Goal: Transaction & Acquisition: Obtain resource

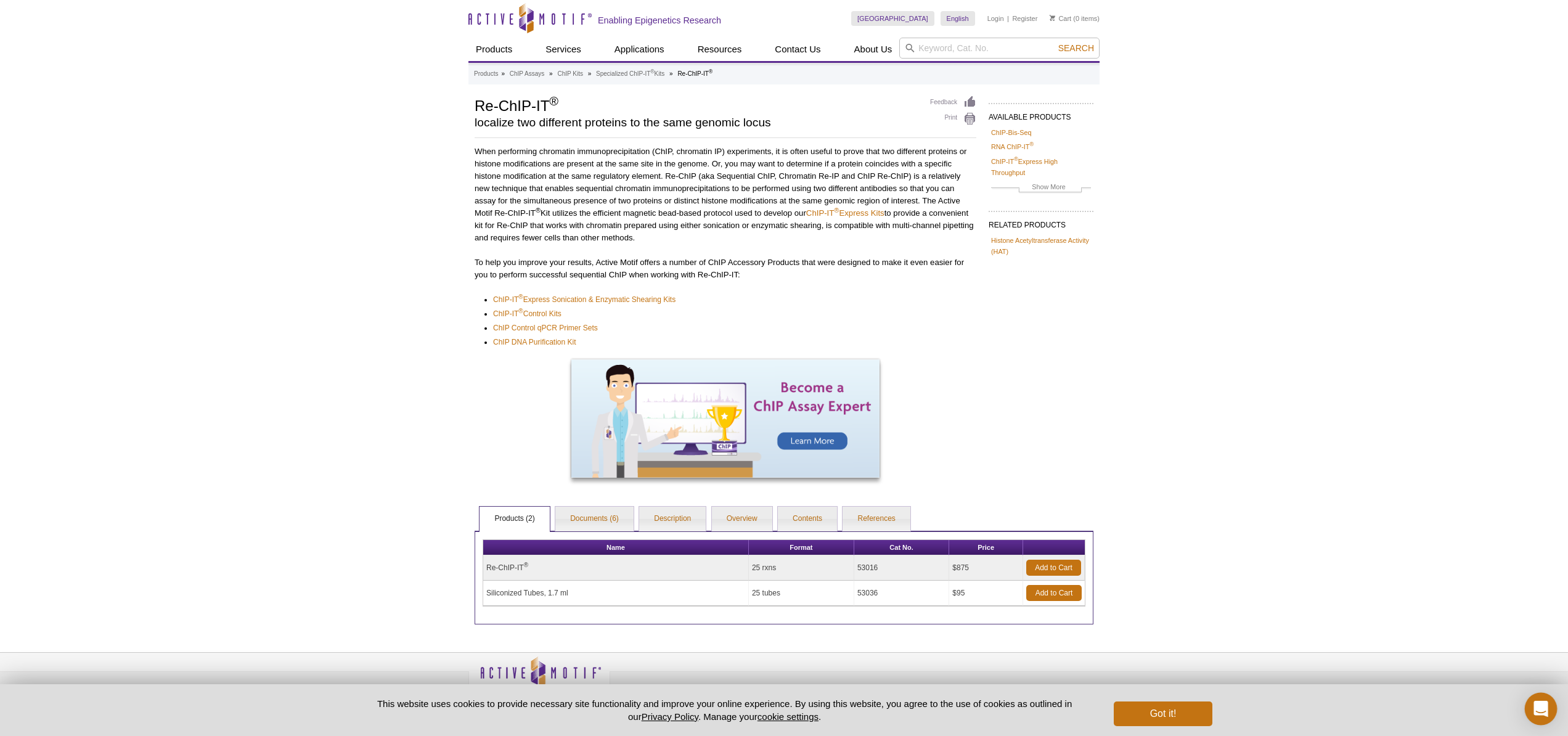
click at [1539, 704] on icon "Open Intercom Messenger" at bounding box center [1541, 709] width 14 height 16
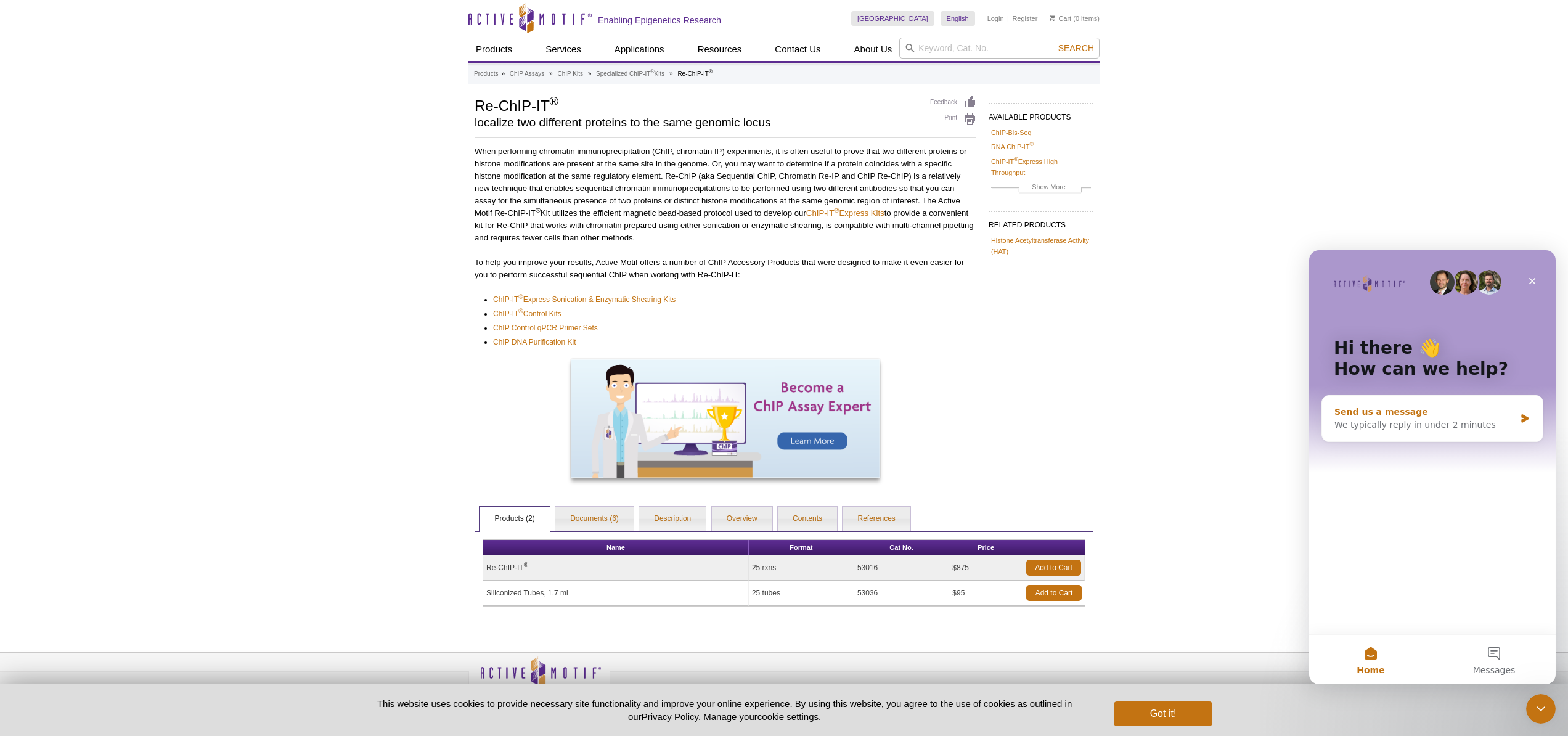
click at [1409, 412] on div "Send us a message" at bounding box center [1424, 412] width 180 height 13
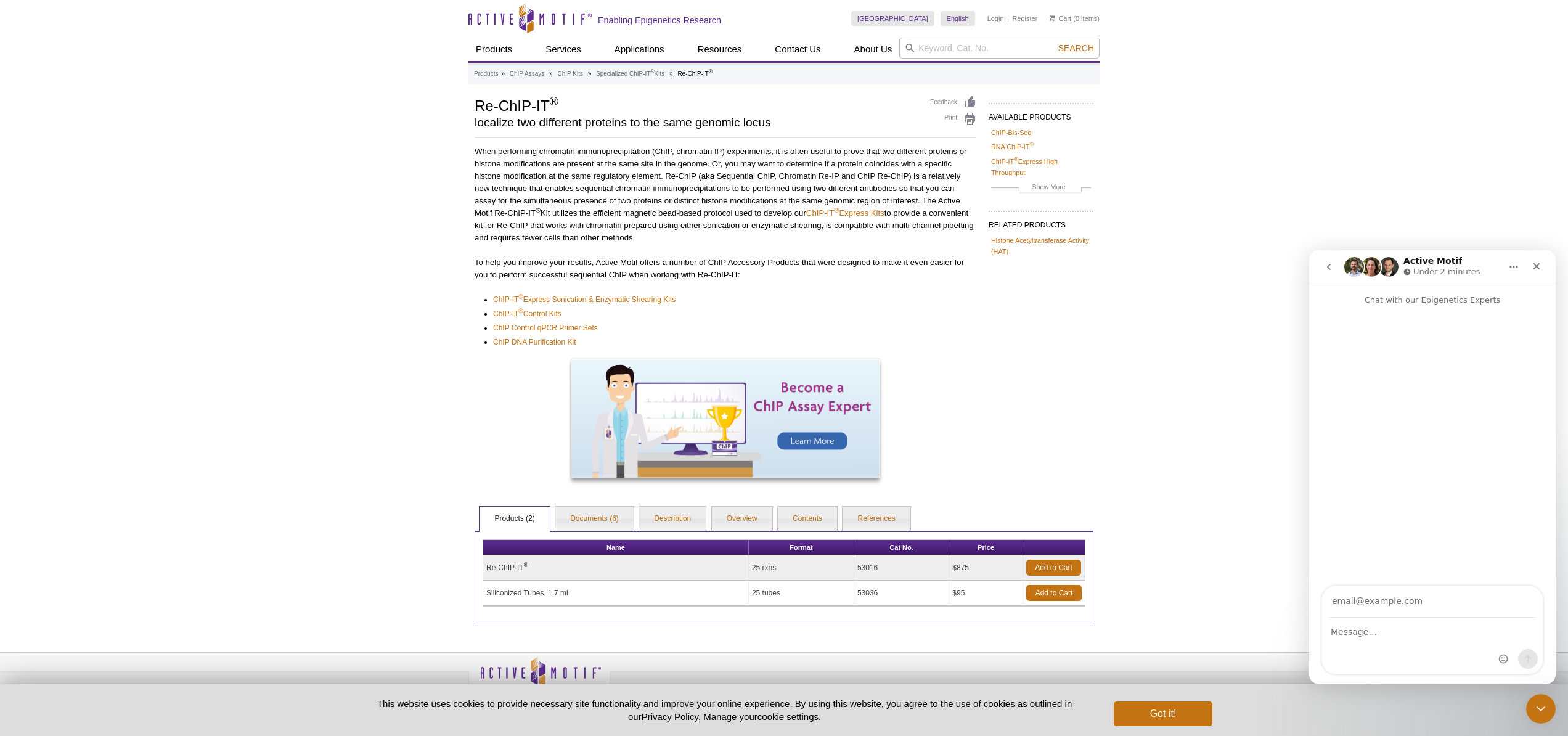
type input "[EMAIL_ADDRESS][DOMAIN_NAME]"
click at [1355, 636] on textarea "Message…" at bounding box center [1432, 629] width 221 height 21
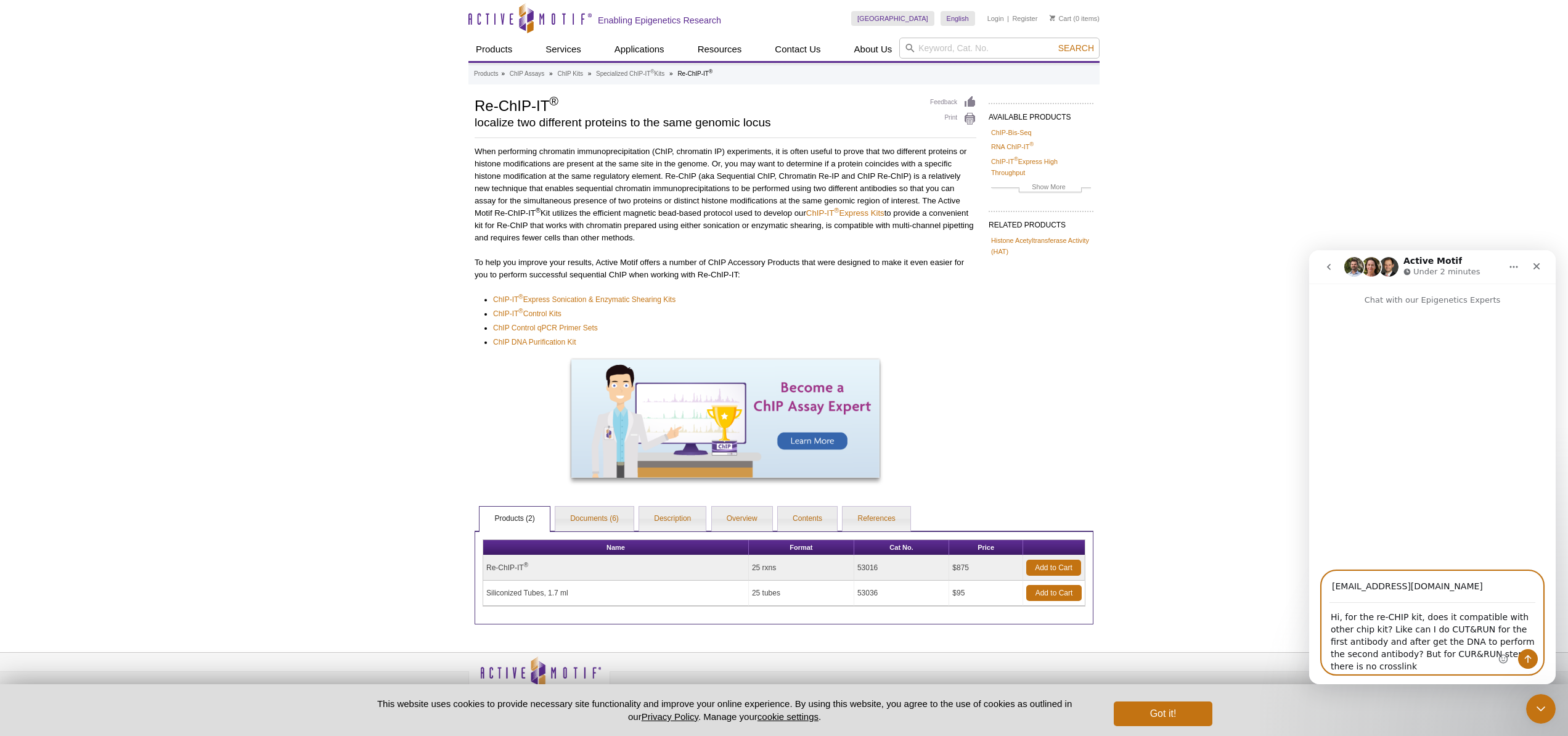
type textarea "Hi, for the re-CHIP kit, does it compatible with other chip kit? Like can I do …"
click at [1530, 658] on icon "Send a message…" at bounding box center [1528, 659] width 7 height 8
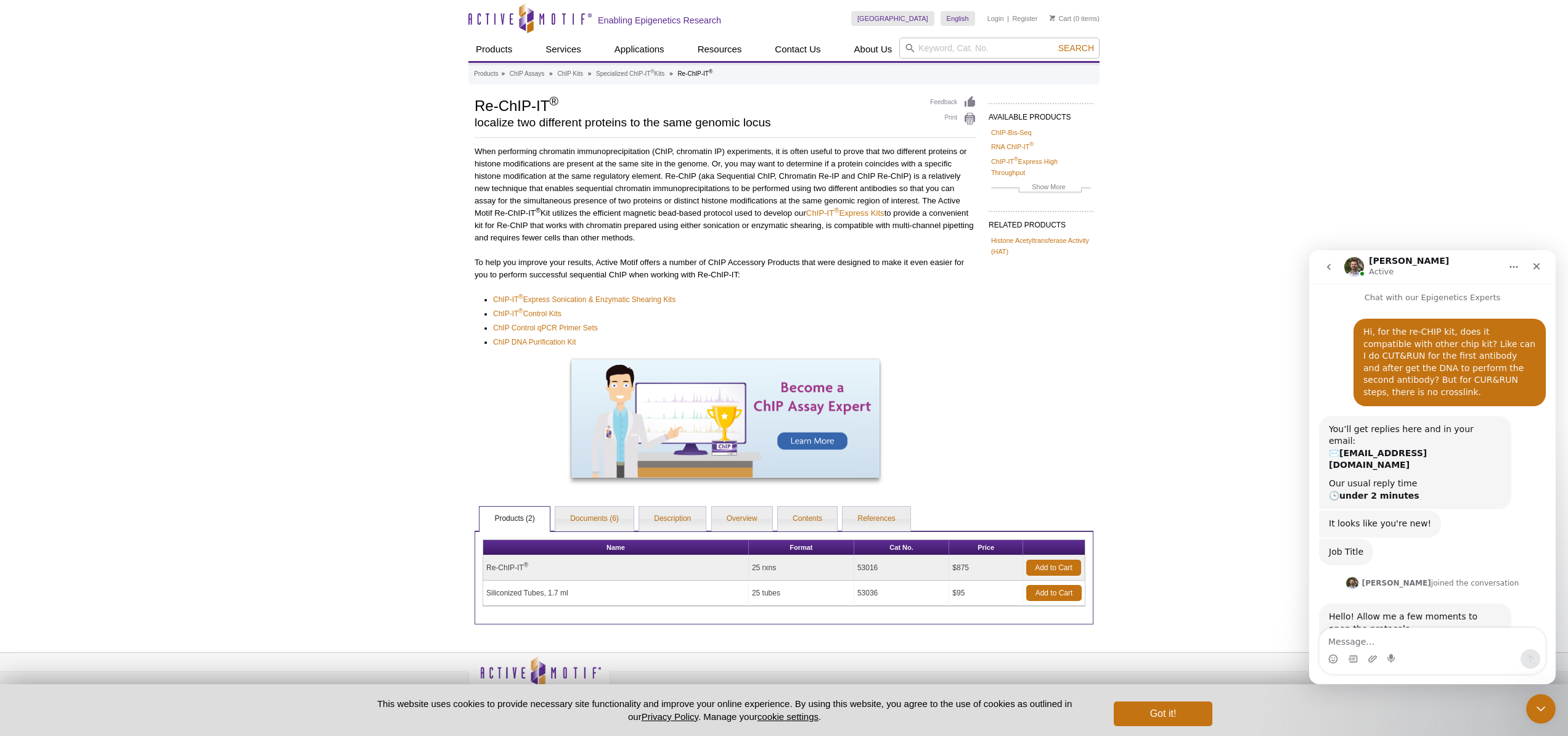
scroll to position [6, 0]
type textarea "no ris"
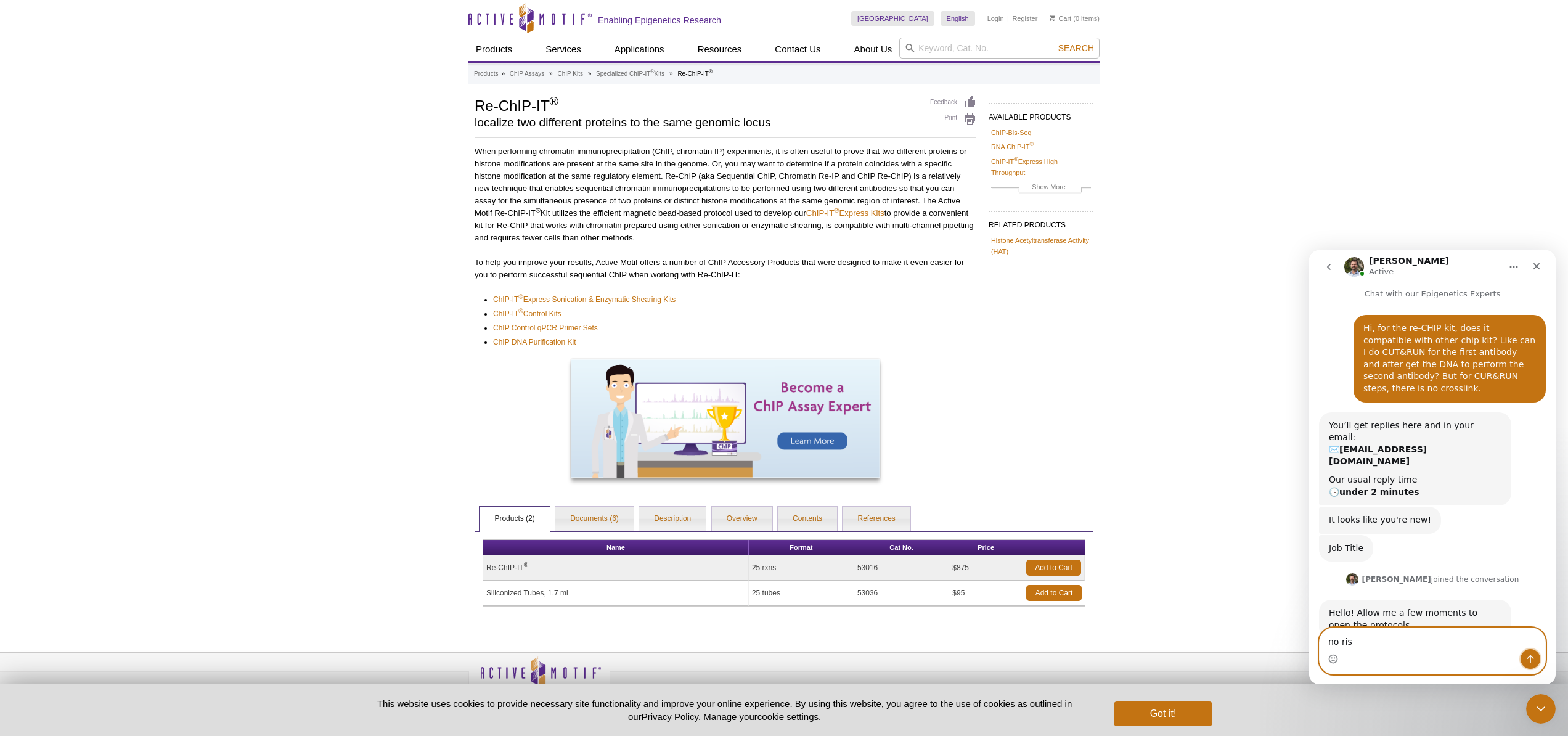
click at [1530, 658] on icon "Send a message…" at bounding box center [1531, 659] width 7 height 8
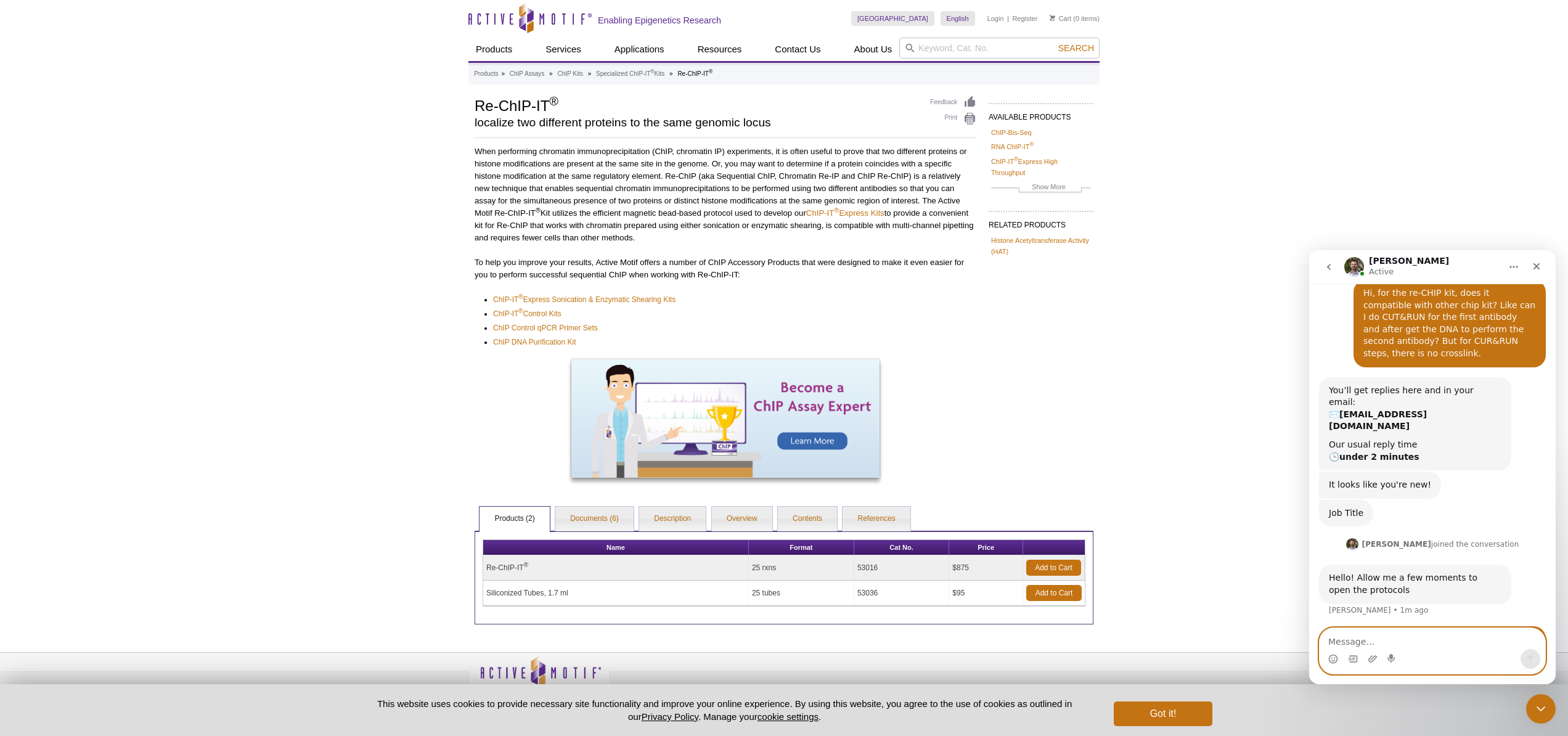
scroll to position [44, 0]
type textarea "no rush"
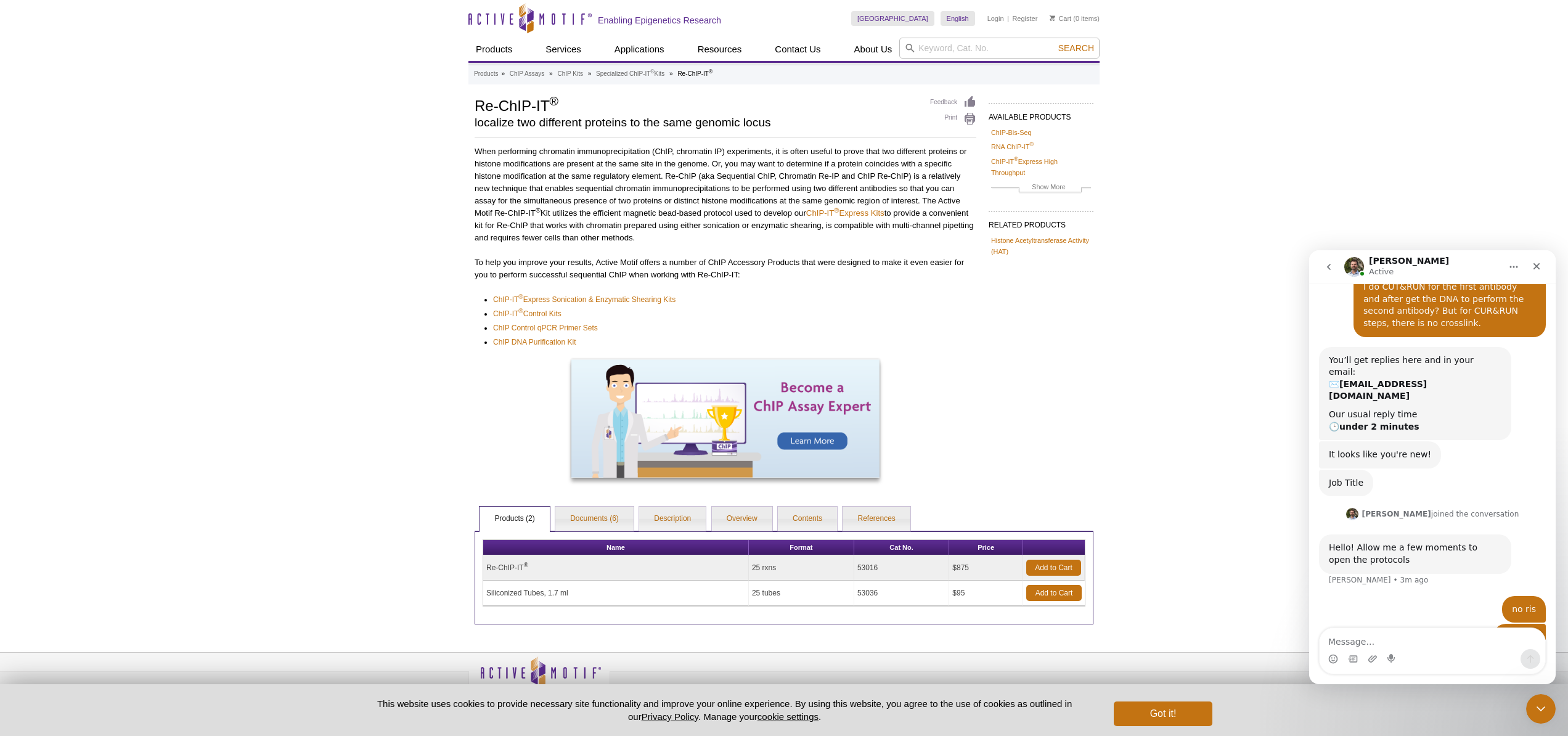
click at [1246, 354] on div "Active Motif Logo Enabling Epigenetics Research 0 Search Skip to content Active…" at bounding box center [784, 380] width 1568 height 760
click at [1173, 457] on div "Active Motif Logo Enabling Epigenetics Research 0 Search Skip to content Active…" at bounding box center [784, 380] width 1568 height 760
click at [1346, 646] on textarea "Message…" at bounding box center [1432, 638] width 225 height 21
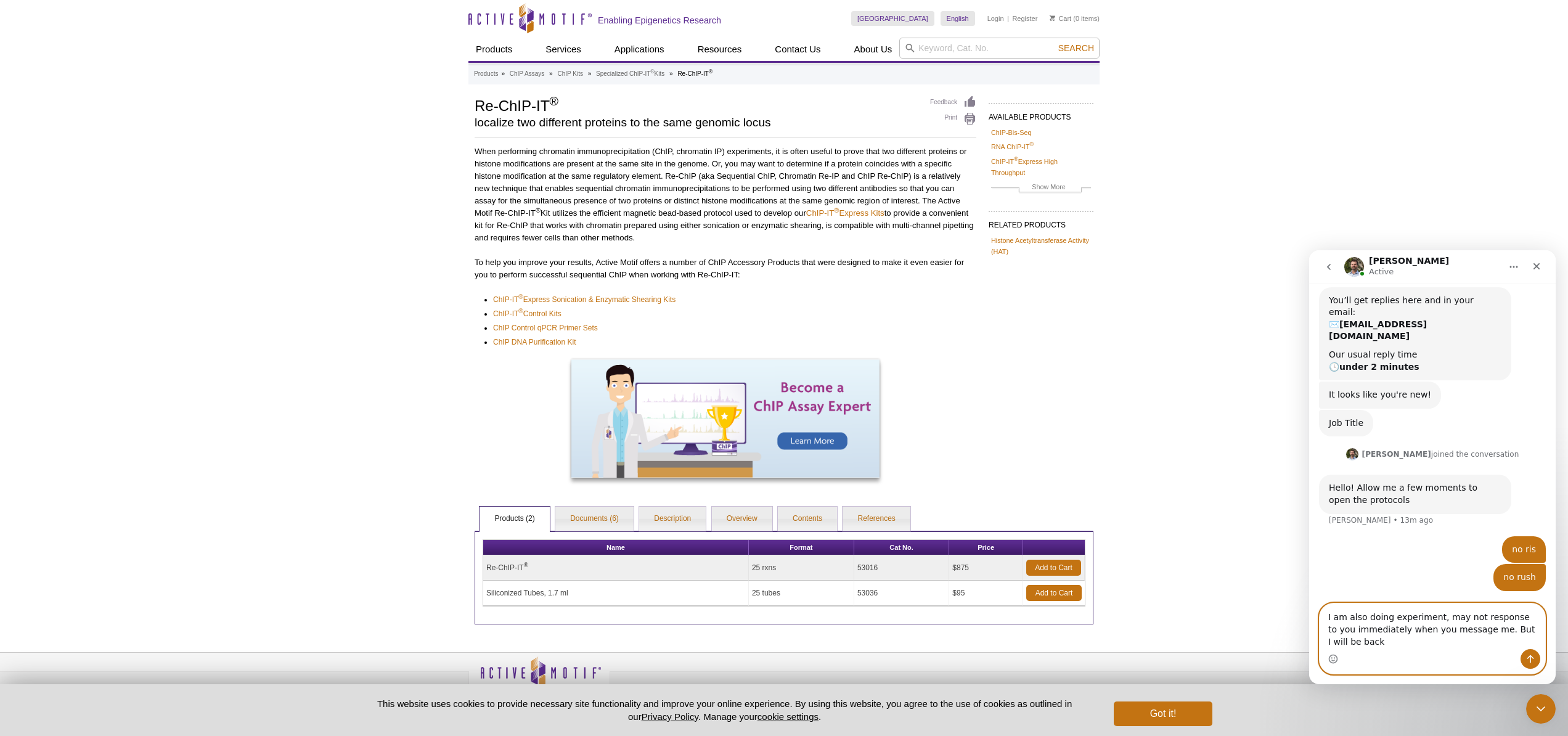
scroll to position [144, 0]
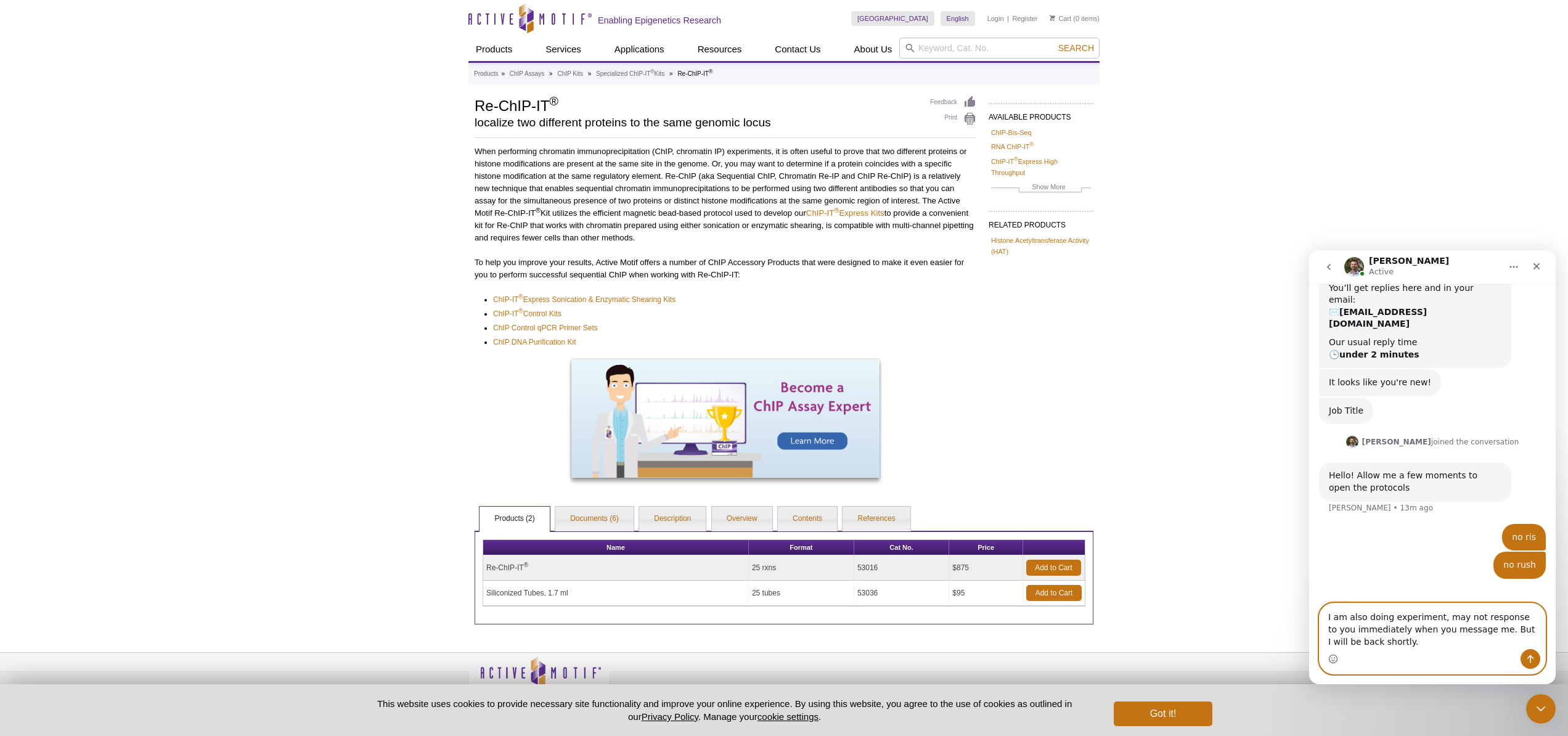
type textarea "I am also doing experiment, may not response to you immediately when you messag…"
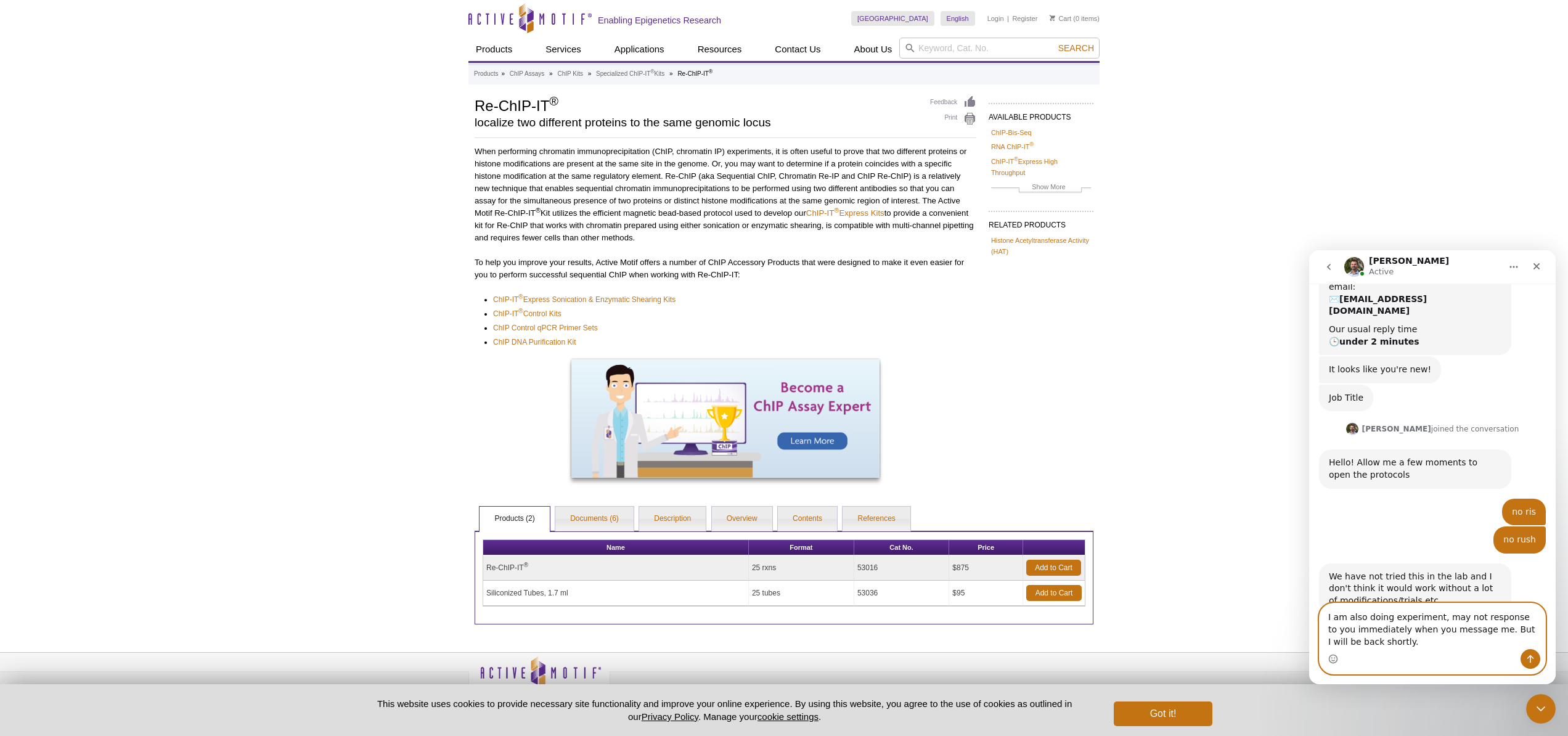
drag, startPoint x: 1402, startPoint y: 645, endPoint x: 1324, endPoint y: 609, distance: 85.9
click at [1324, 609] on textarea "I am also doing experiment, may not response to you immediately when you messag…" at bounding box center [1432, 626] width 225 height 46
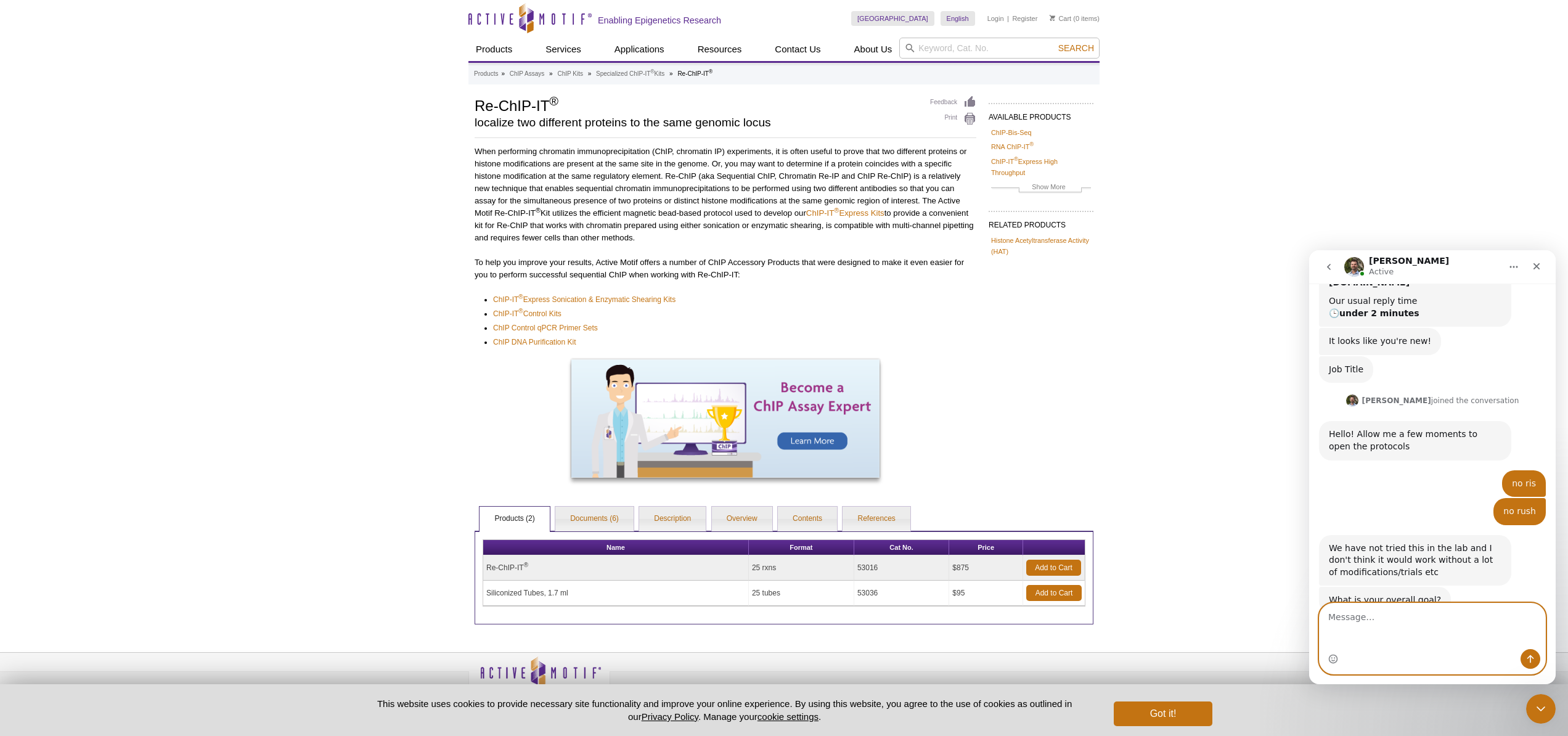
scroll to position [160, 0]
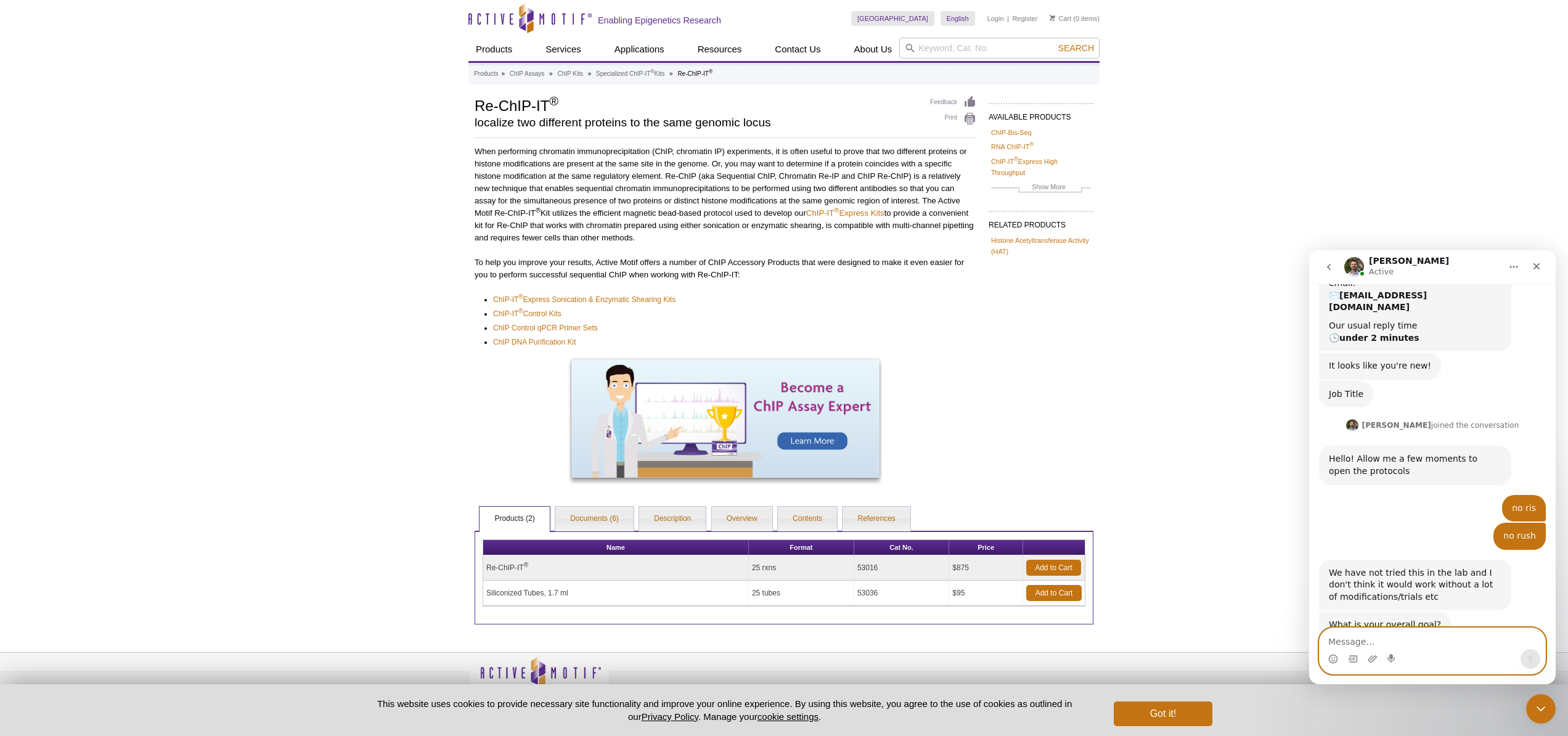
paste textarea "perform re-ChIP assays to confirm"
click at [1329, 643] on textarea "perform re-ChIP assays to confirm" at bounding box center [1432, 638] width 225 height 21
click at [1507, 644] on textarea "I want to perform re-ChIP assays to confirm" at bounding box center [1432, 638] width 225 height 21
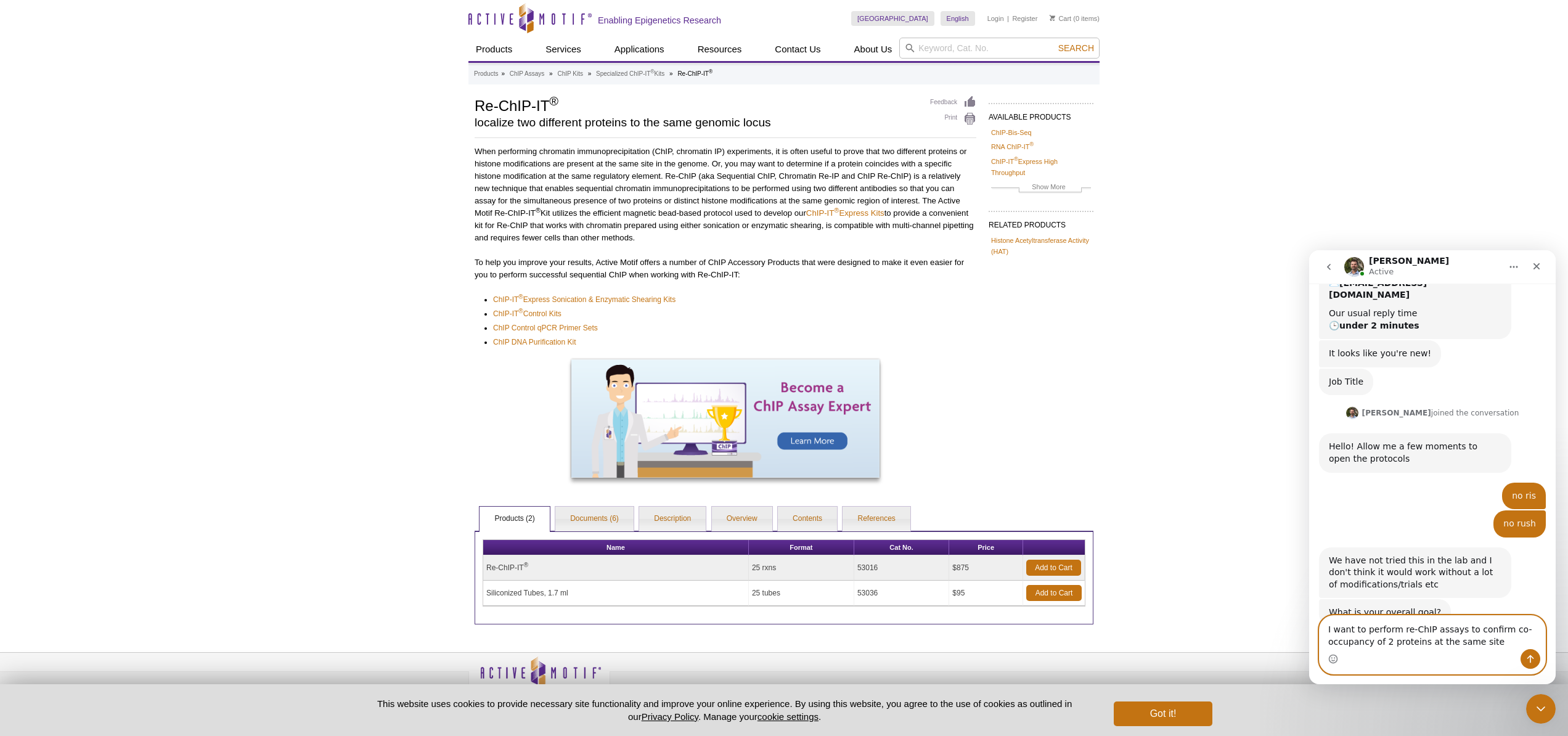
type textarea "I want to perform re-ChIP assays to confirm co-occupancy of 2 proteins at the s…"
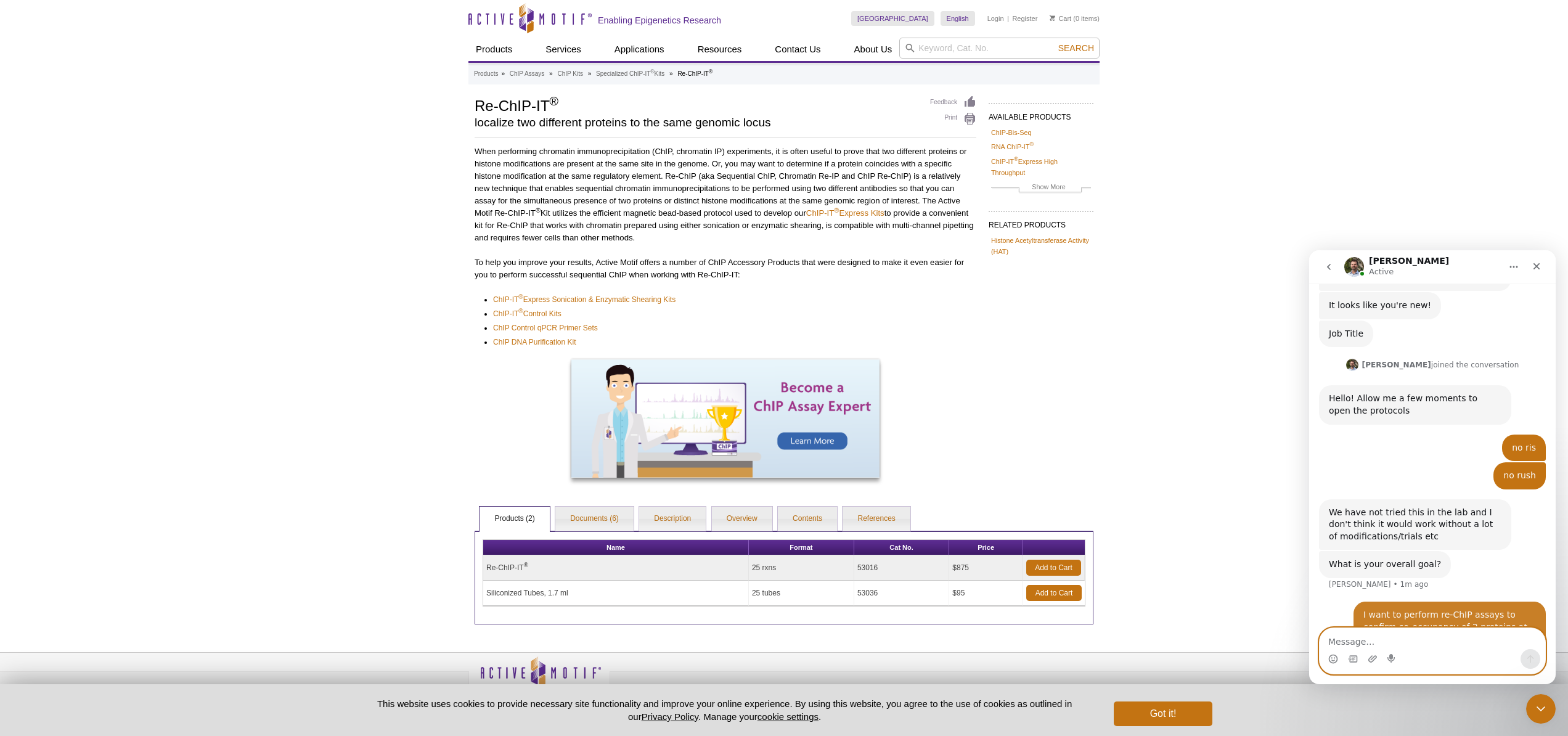
scroll to position [221, 0]
type textarea "CHIP need too many cells"
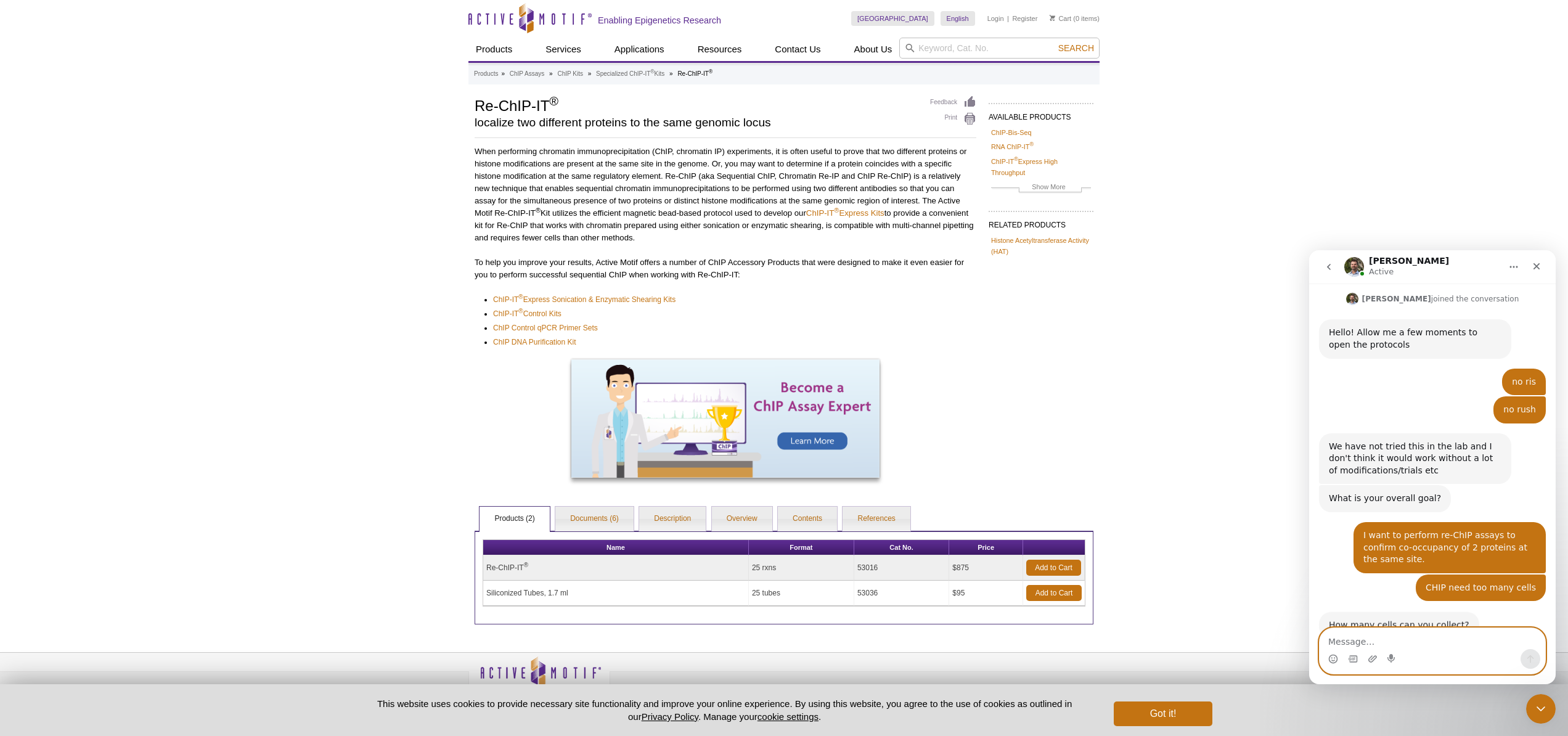
scroll to position [286, 0]
type textarea "10^6 cells I believe"
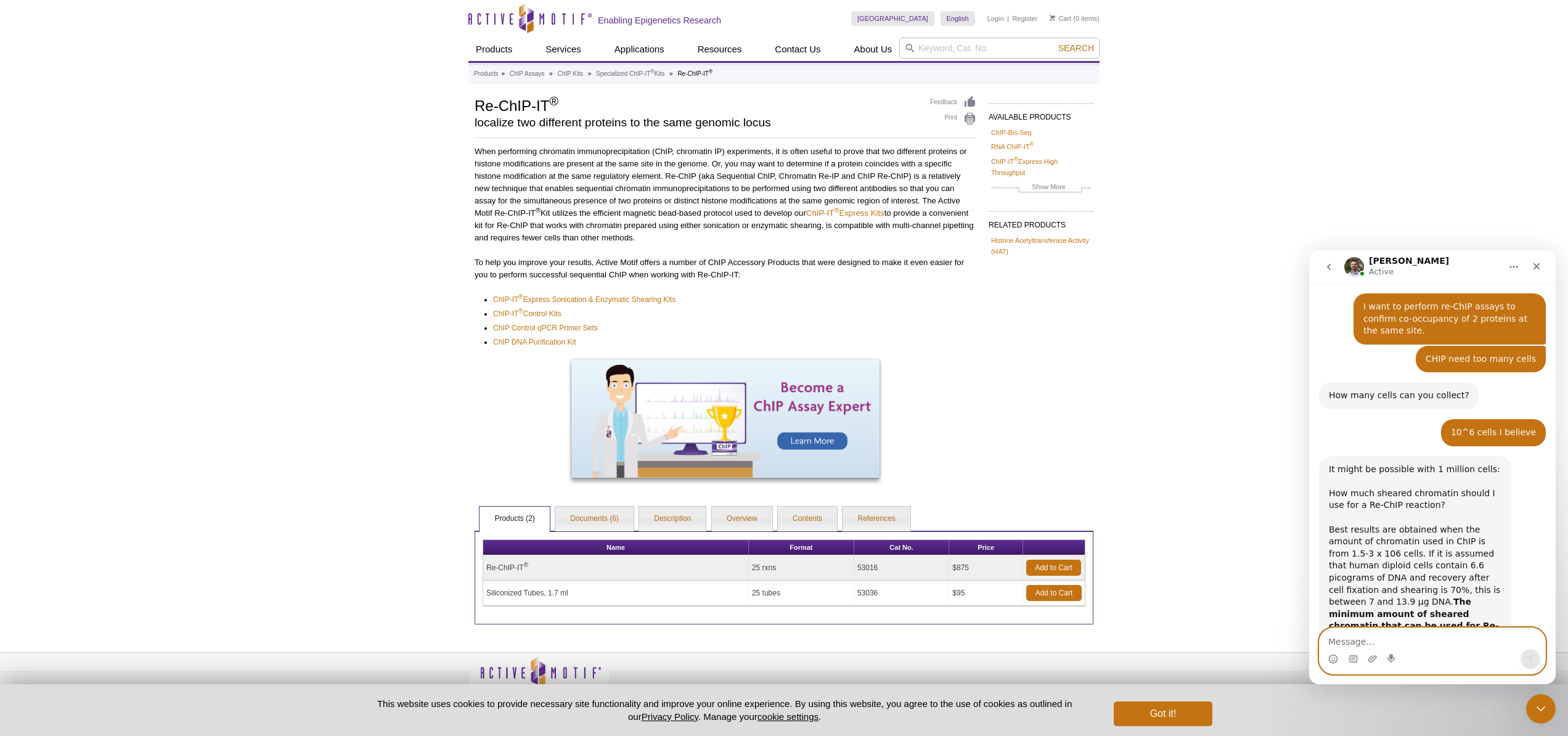
scroll to position [517, 0]
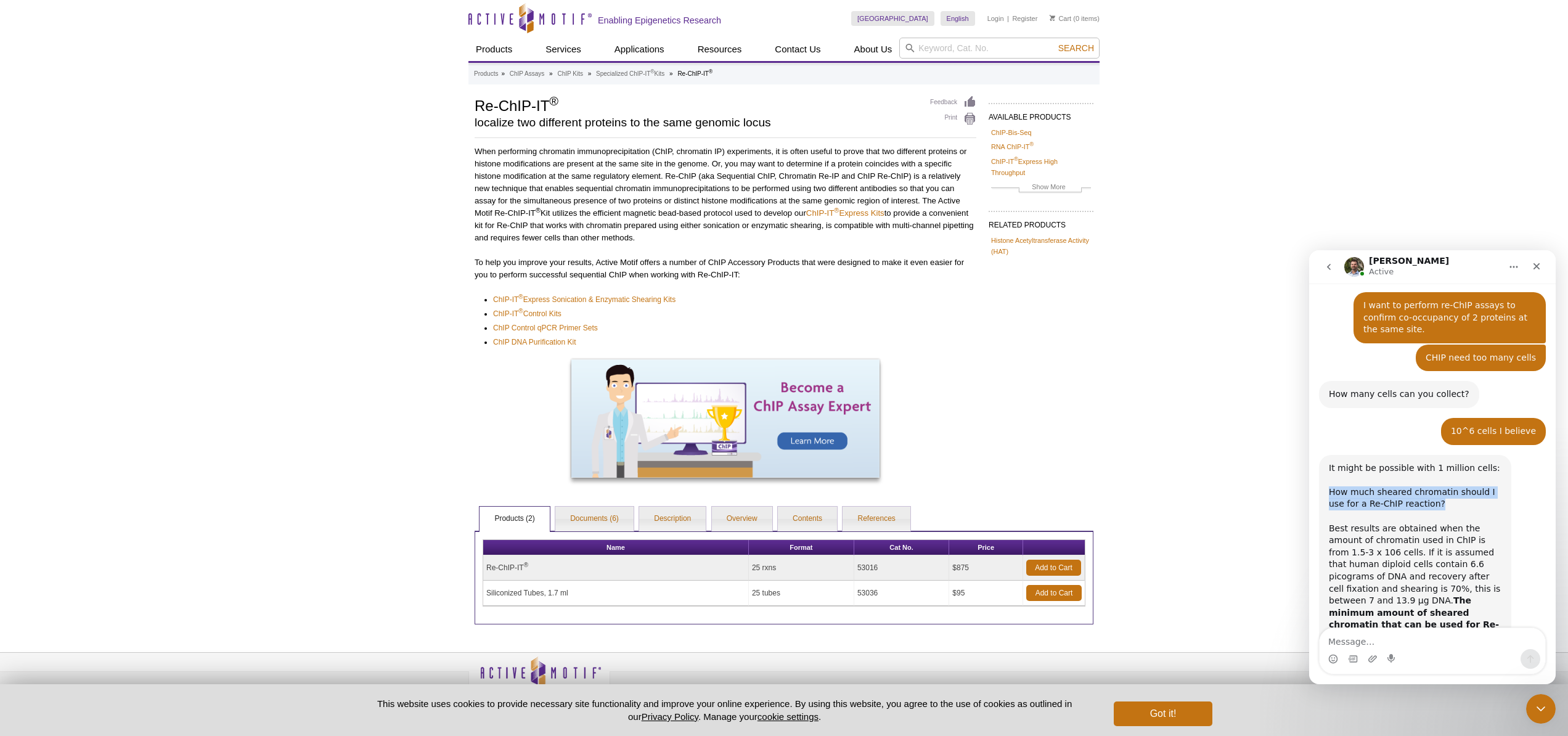
drag, startPoint x: 1329, startPoint y: 454, endPoint x: 1430, endPoint y: 473, distance: 102.8
click at [1430, 473] on div "It might be possible with 1 million cells: How much sheared chromatin should I …" at bounding box center [1415, 559] width 172 height 194
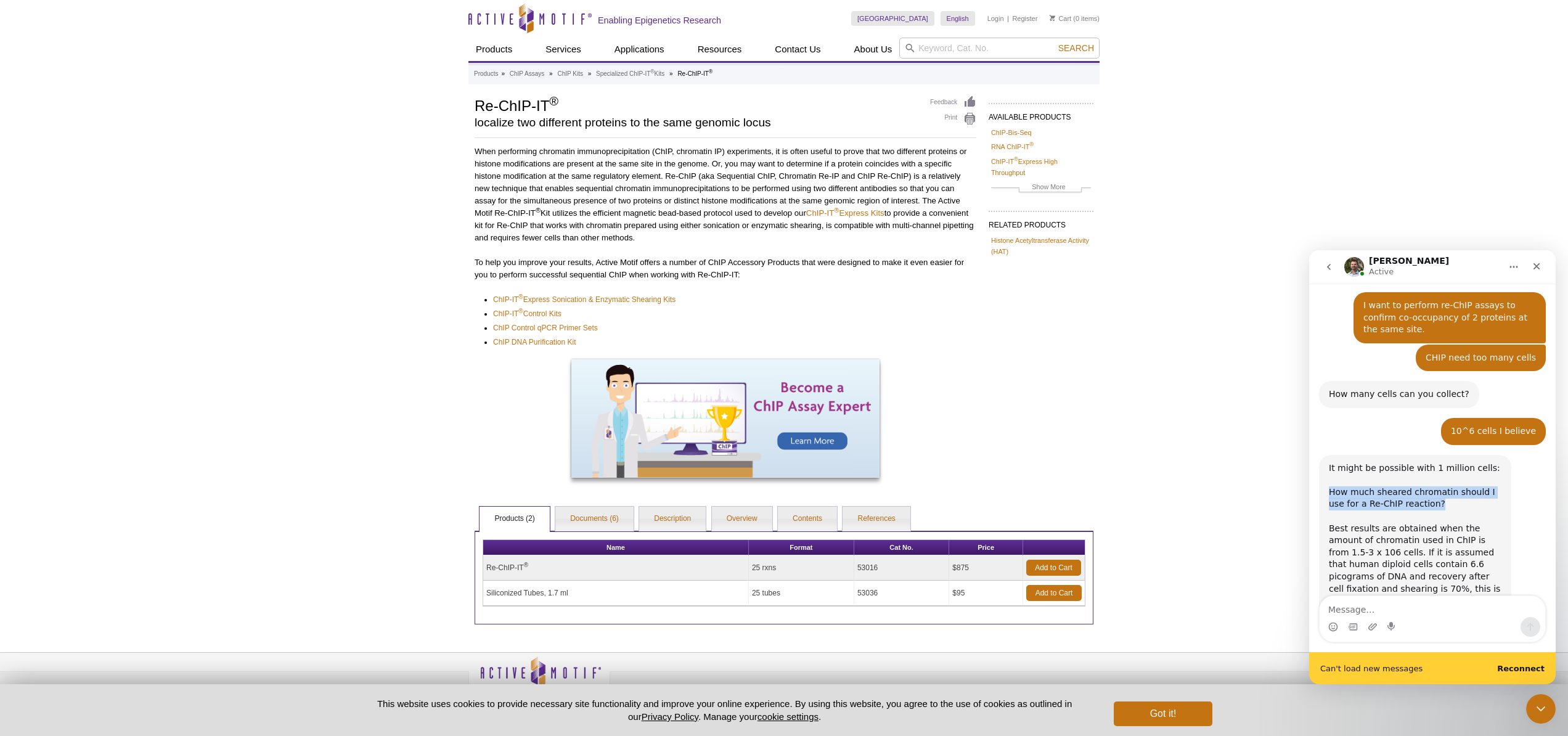
scroll to position [549, 0]
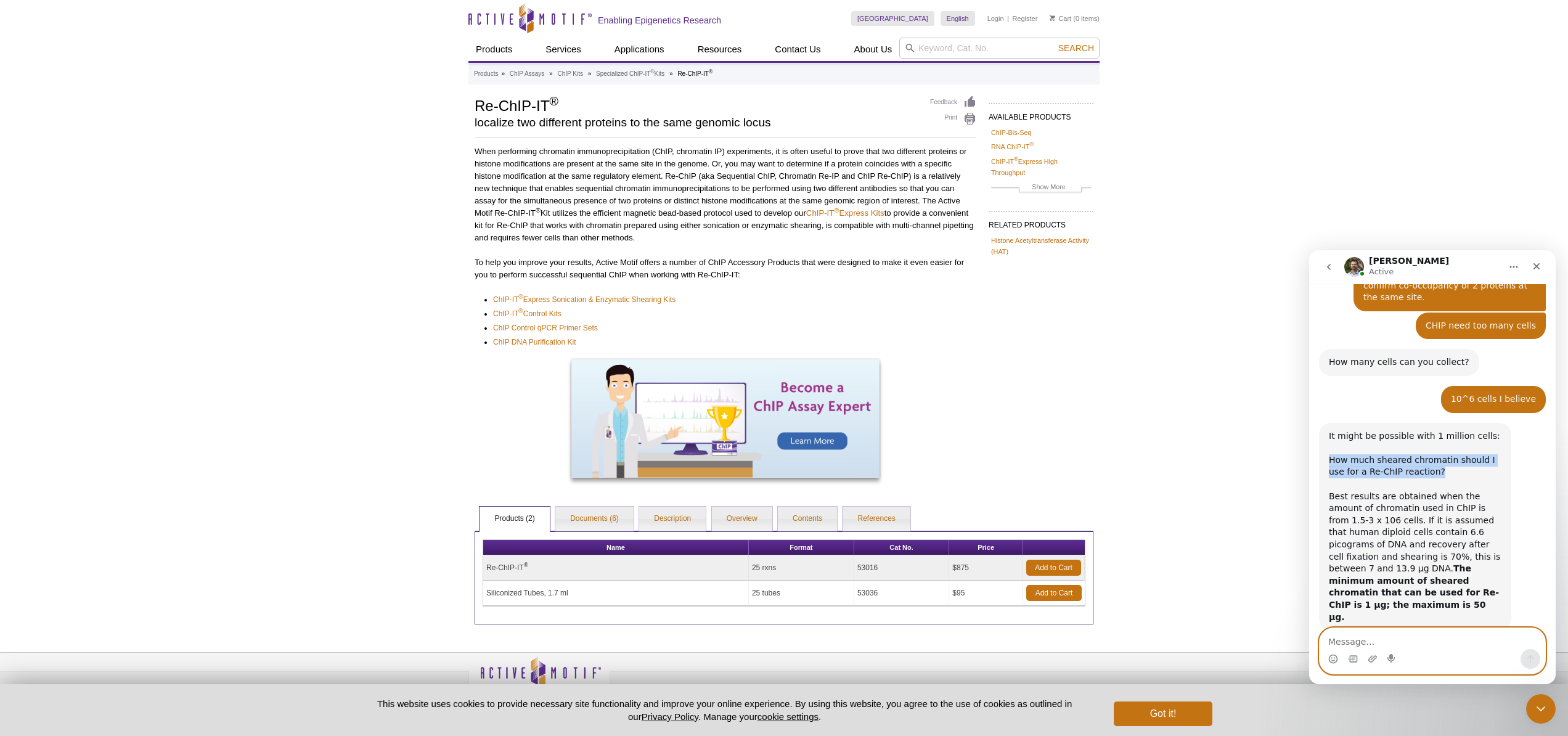
click at [1350, 628] on textarea "Message…" at bounding box center [1432, 638] width 225 height 21
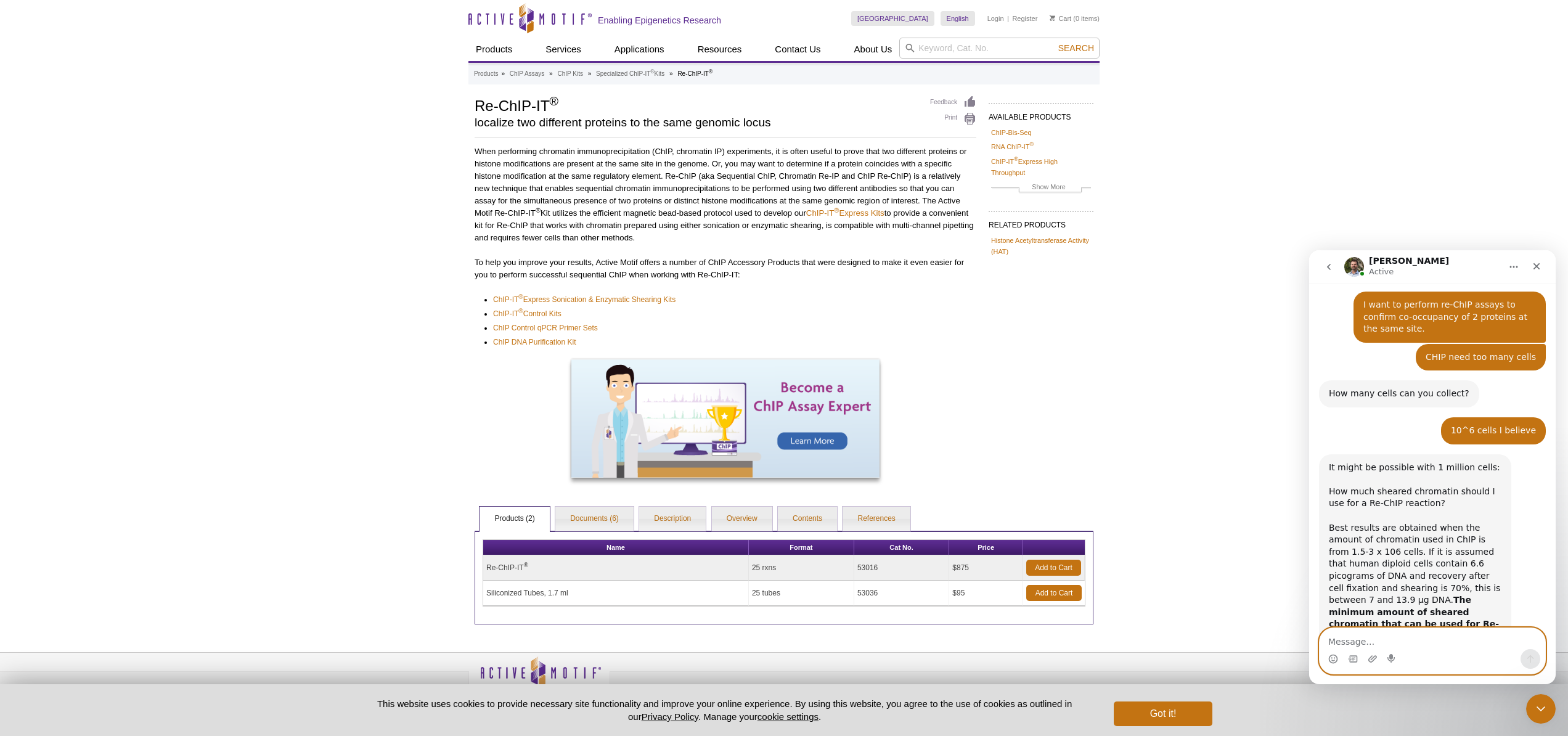
scroll to position [517, 0]
type textarea "Good to know that"
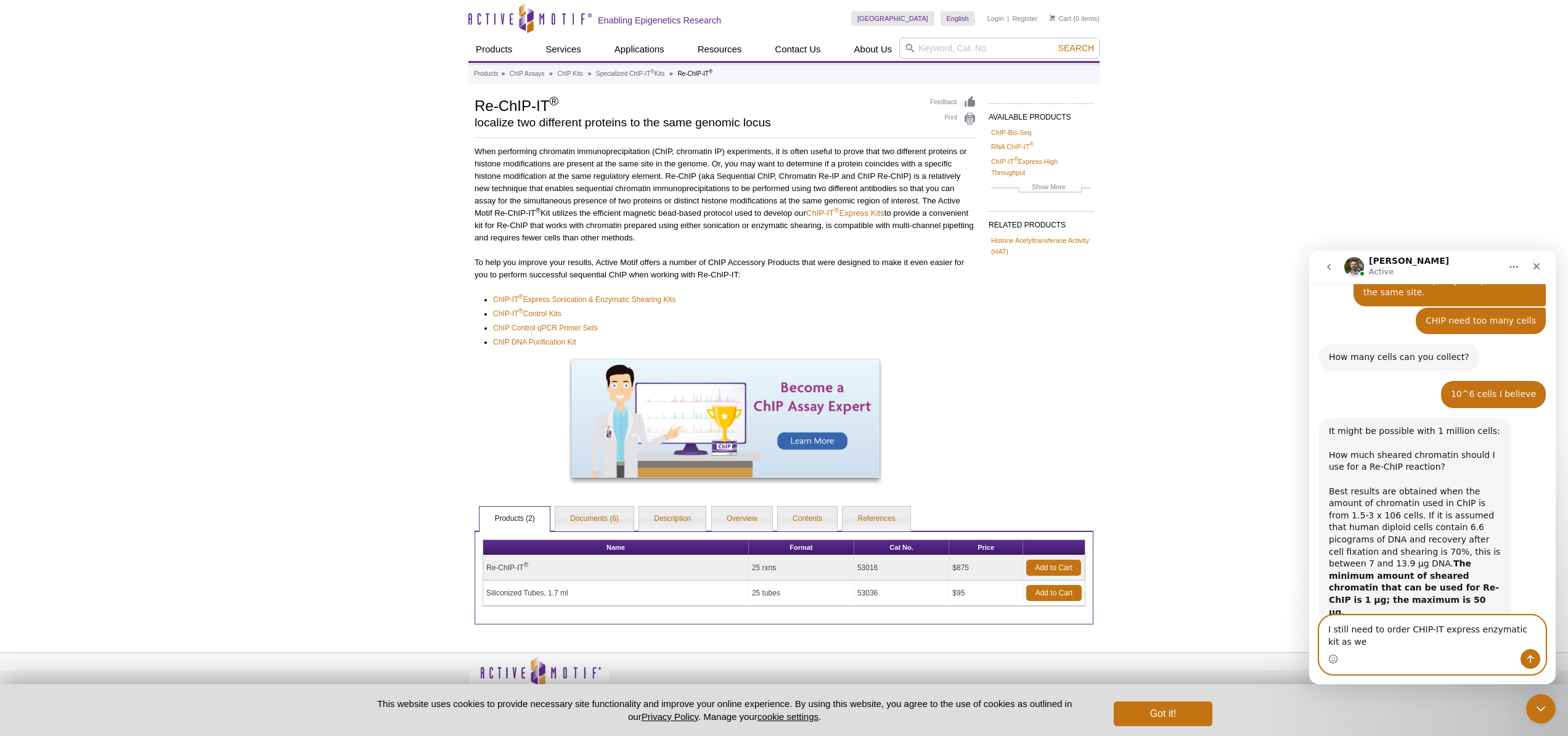
scroll to position [566, 0]
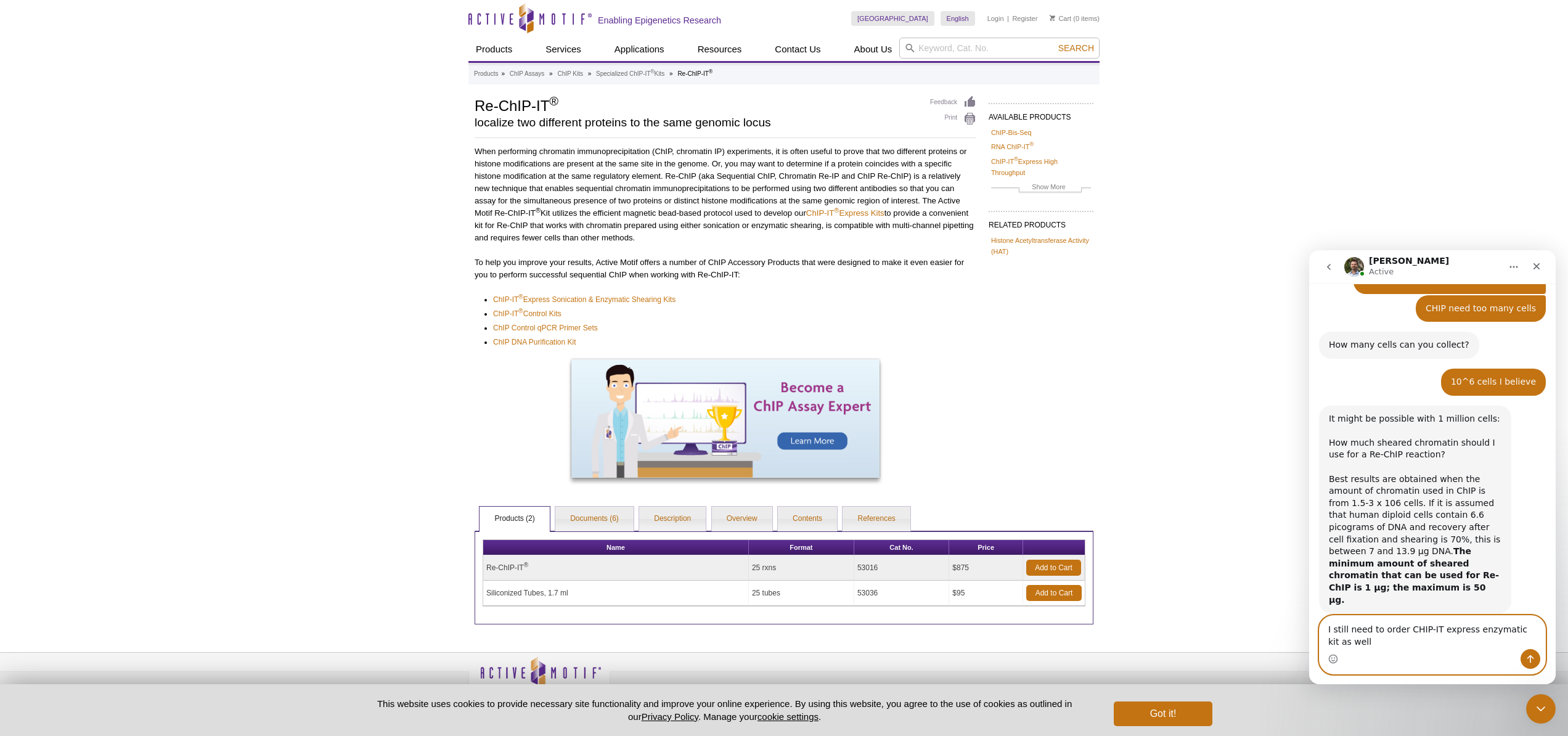
type textarea "I still need to order CHIP-IT express enzymatic kit as well?"
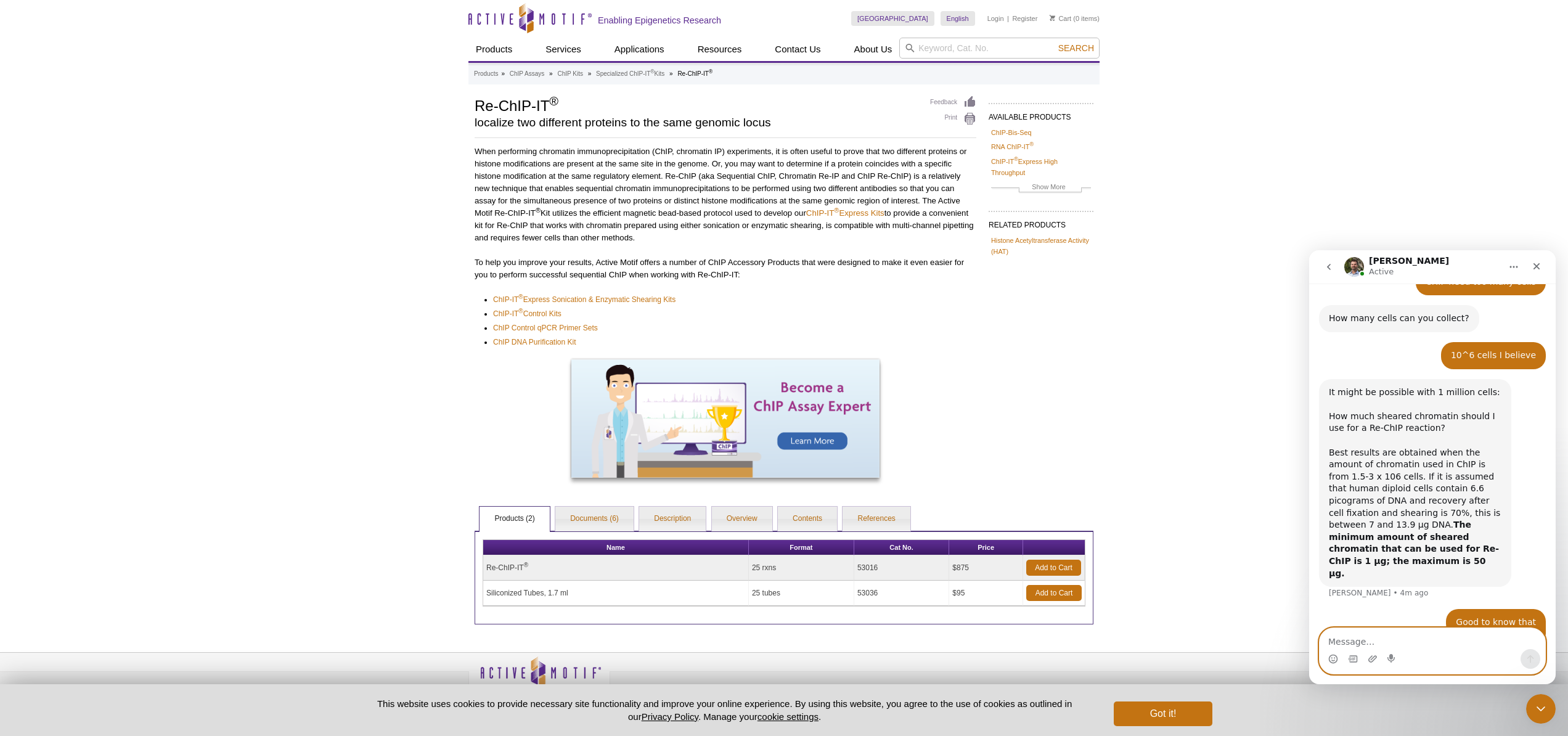
scroll to position [594, 0]
type textarea "I am feel confused about the protocol"
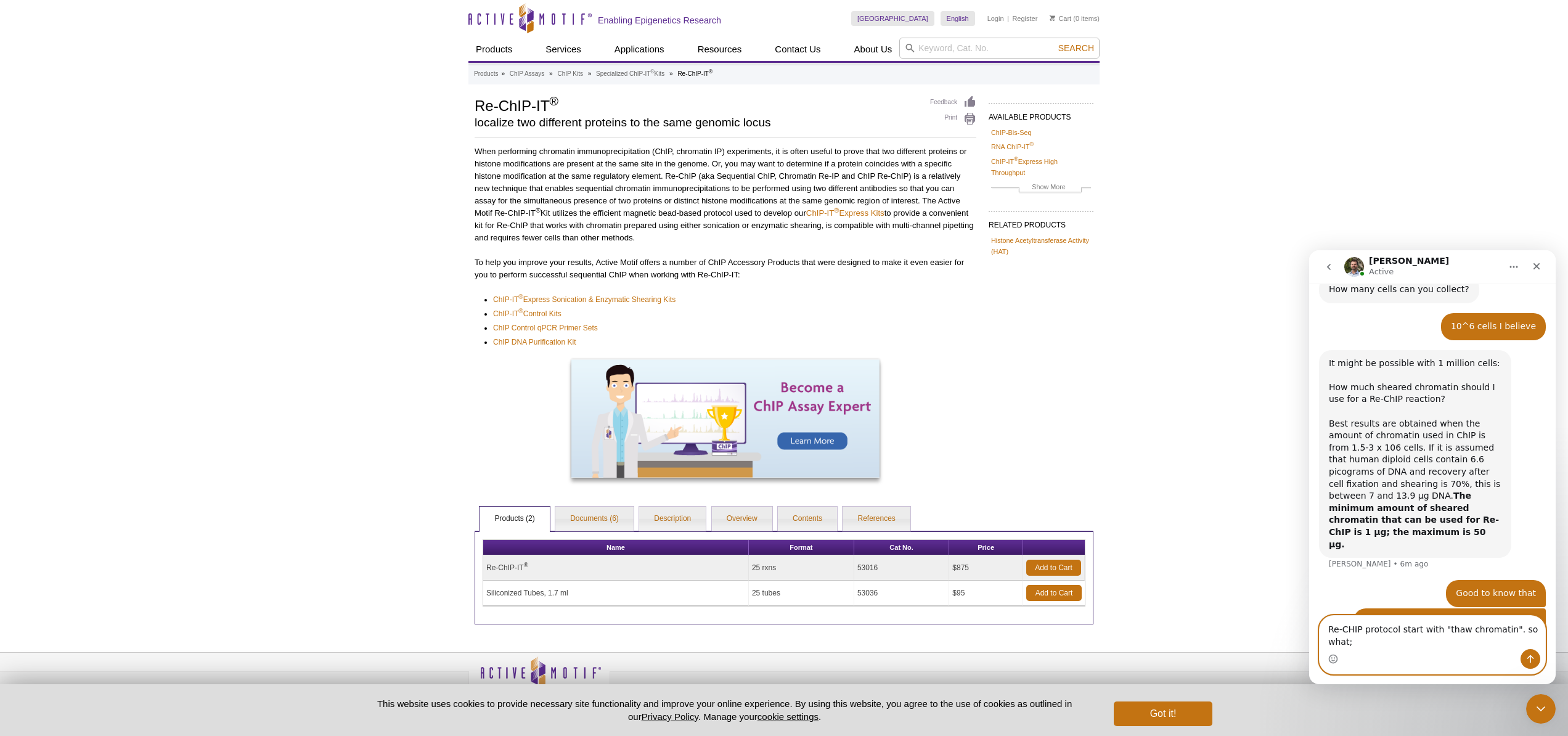
scroll to position [633, 0]
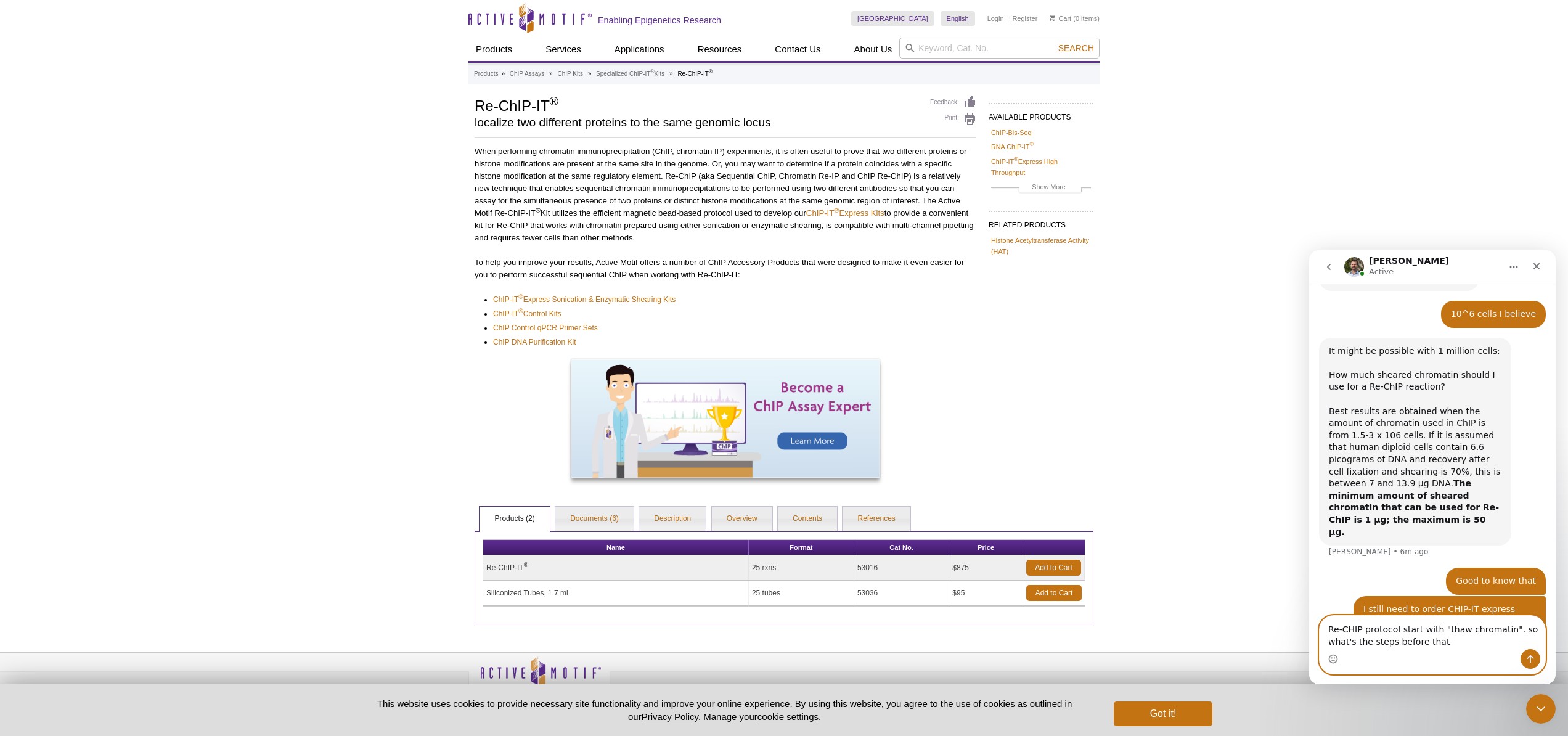
type textarea "Re-CHIP protocol start with "thaw chromatin". so what's the steps before that?"
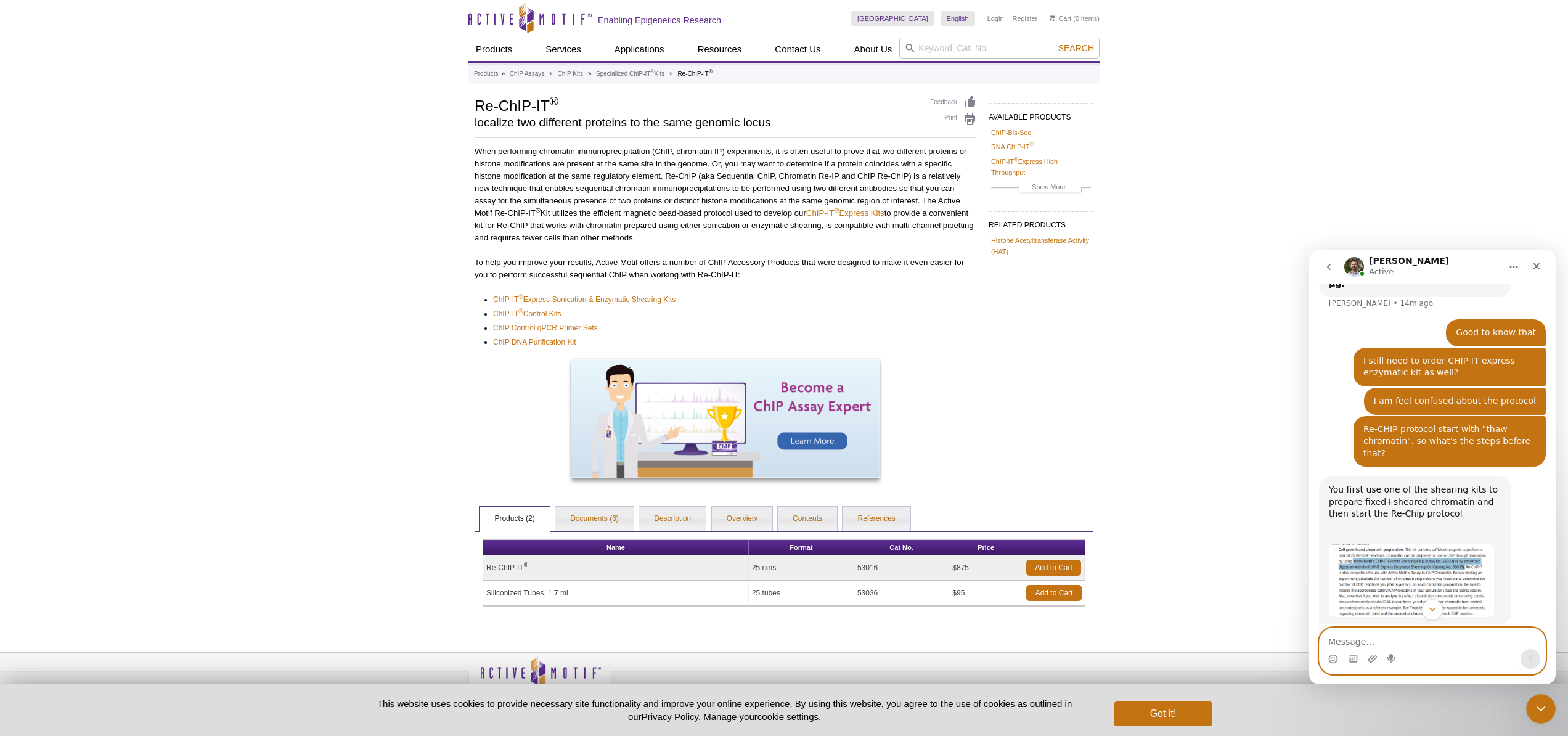
scroll to position [926, 0]
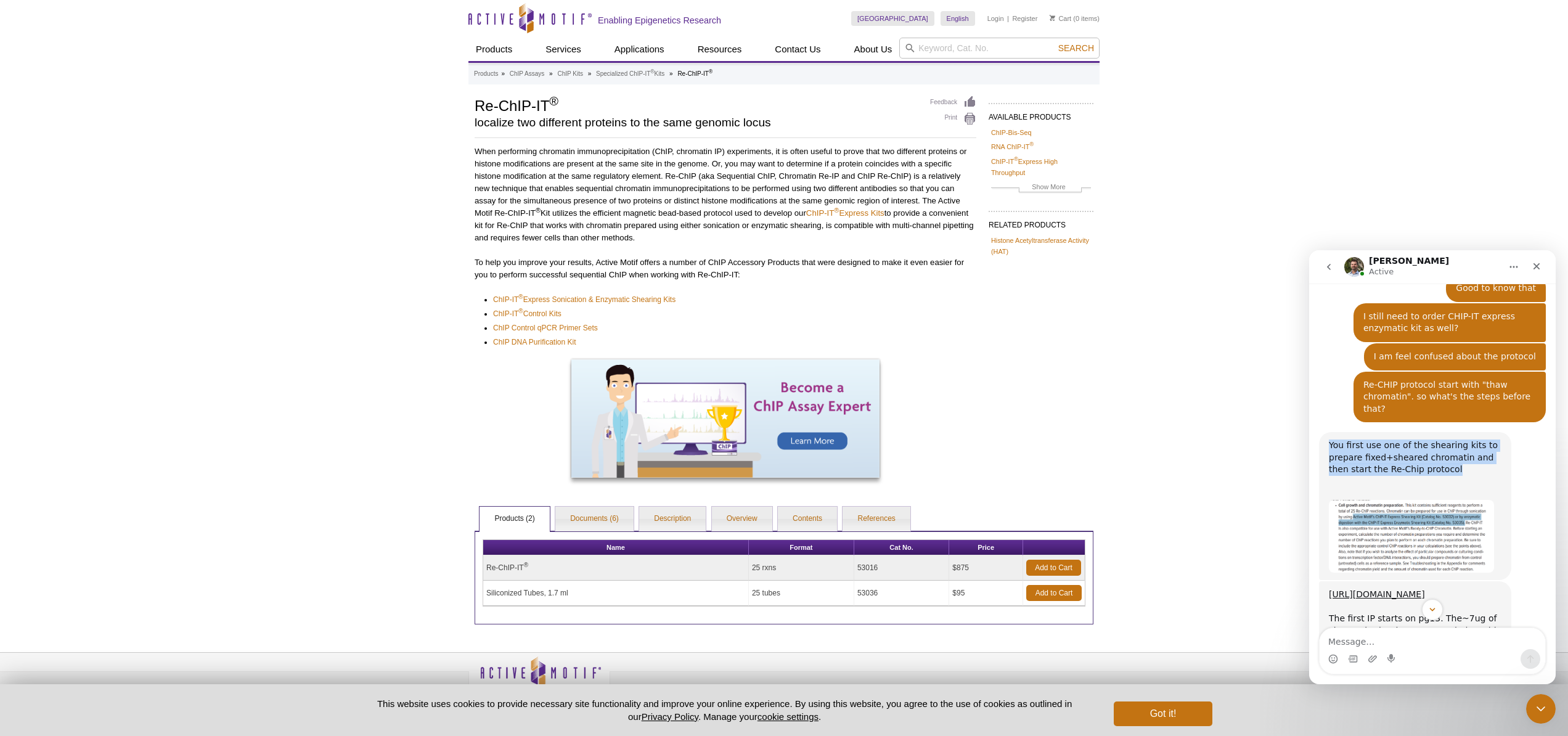
drag, startPoint x: 1331, startPoint y: 387, endPoint x: 1469, endPoint y: 413, distance: 140.4
click at [1469, 440] on div "You first use one of the shearing kits to prepare fixed+sheared chromatin and t…" at bounding box center [1415, 470] width 172 height 61
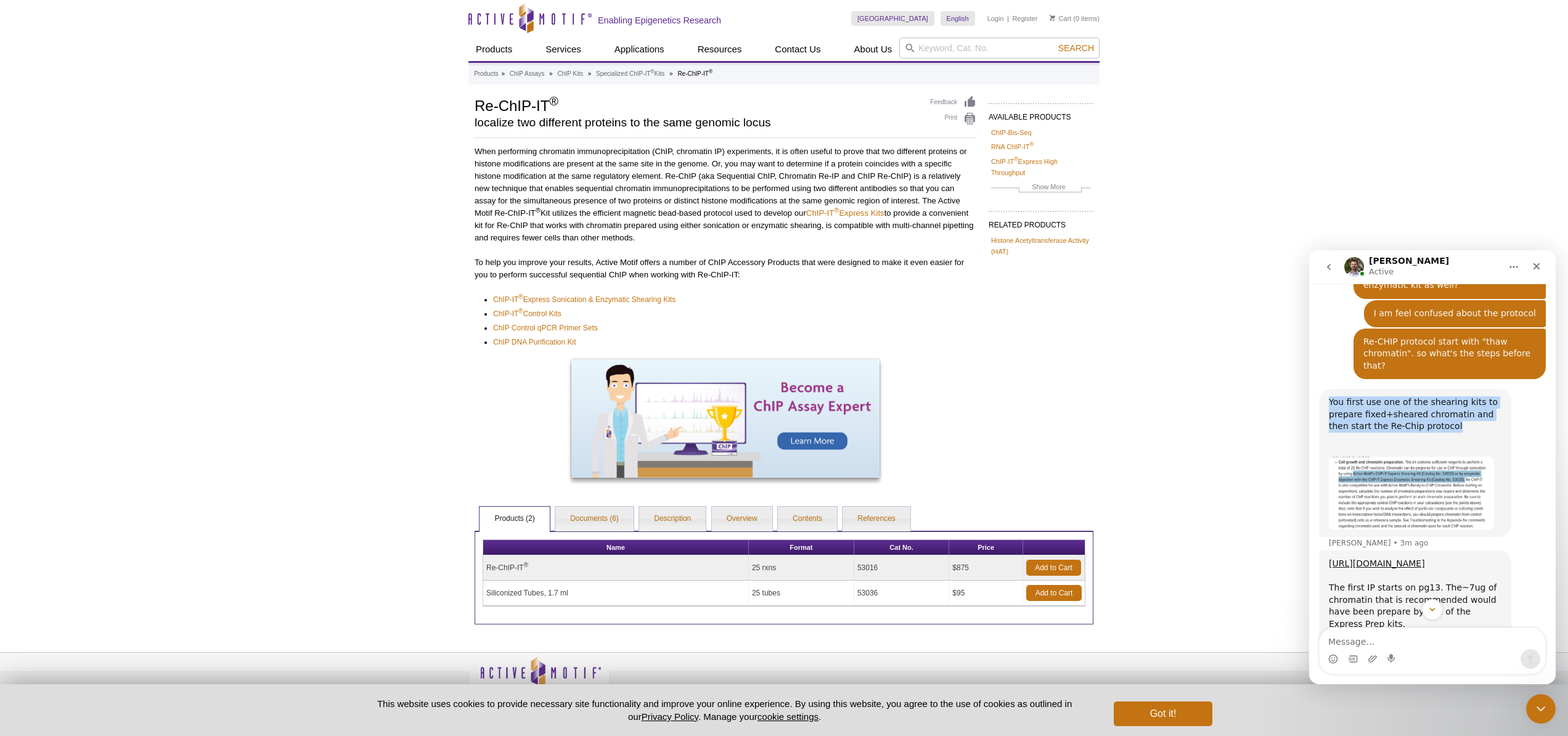
scroll to position [975, 0]
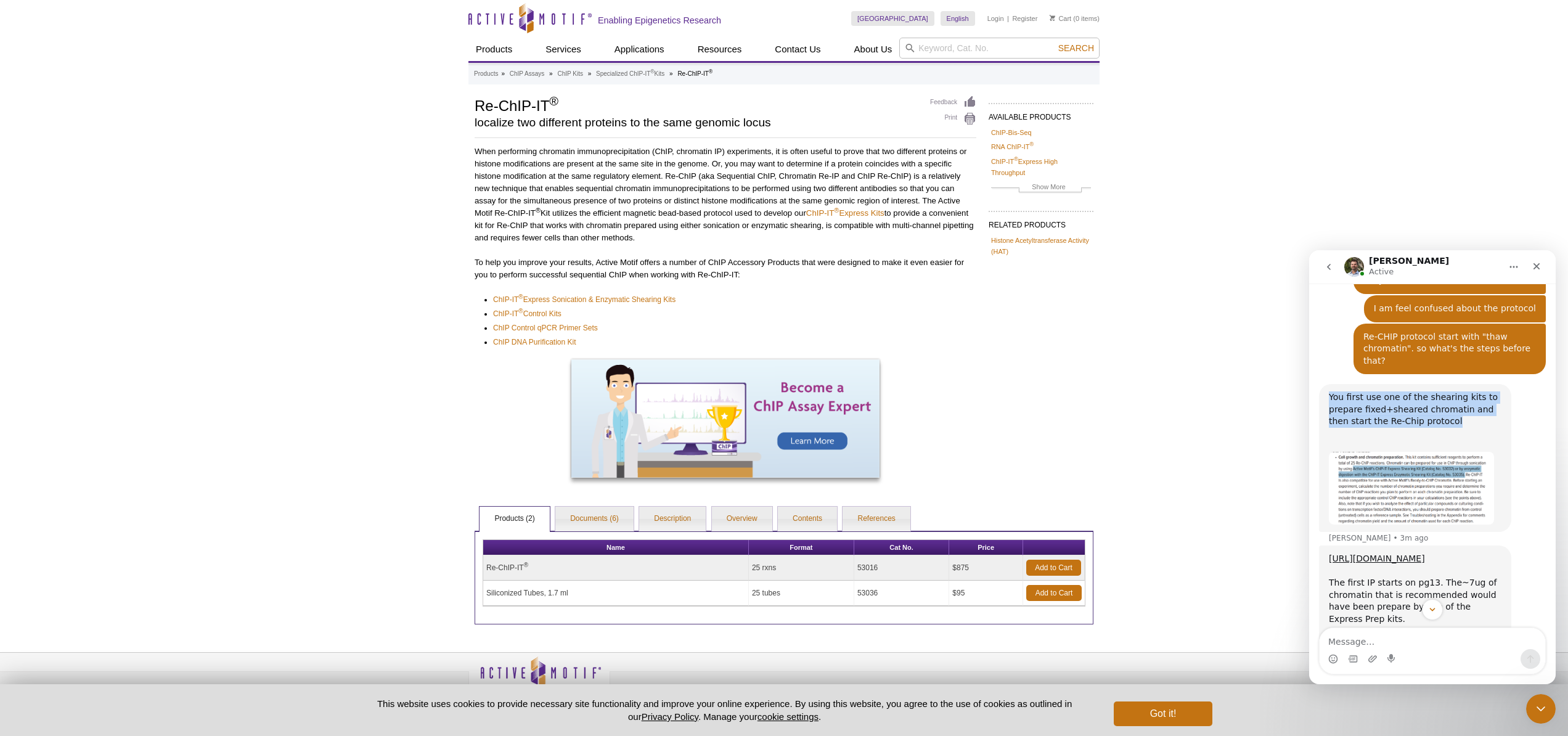
click at [1408, 461] on img "Marc says…" at bounding box center [1411, 488] width 166 height 73
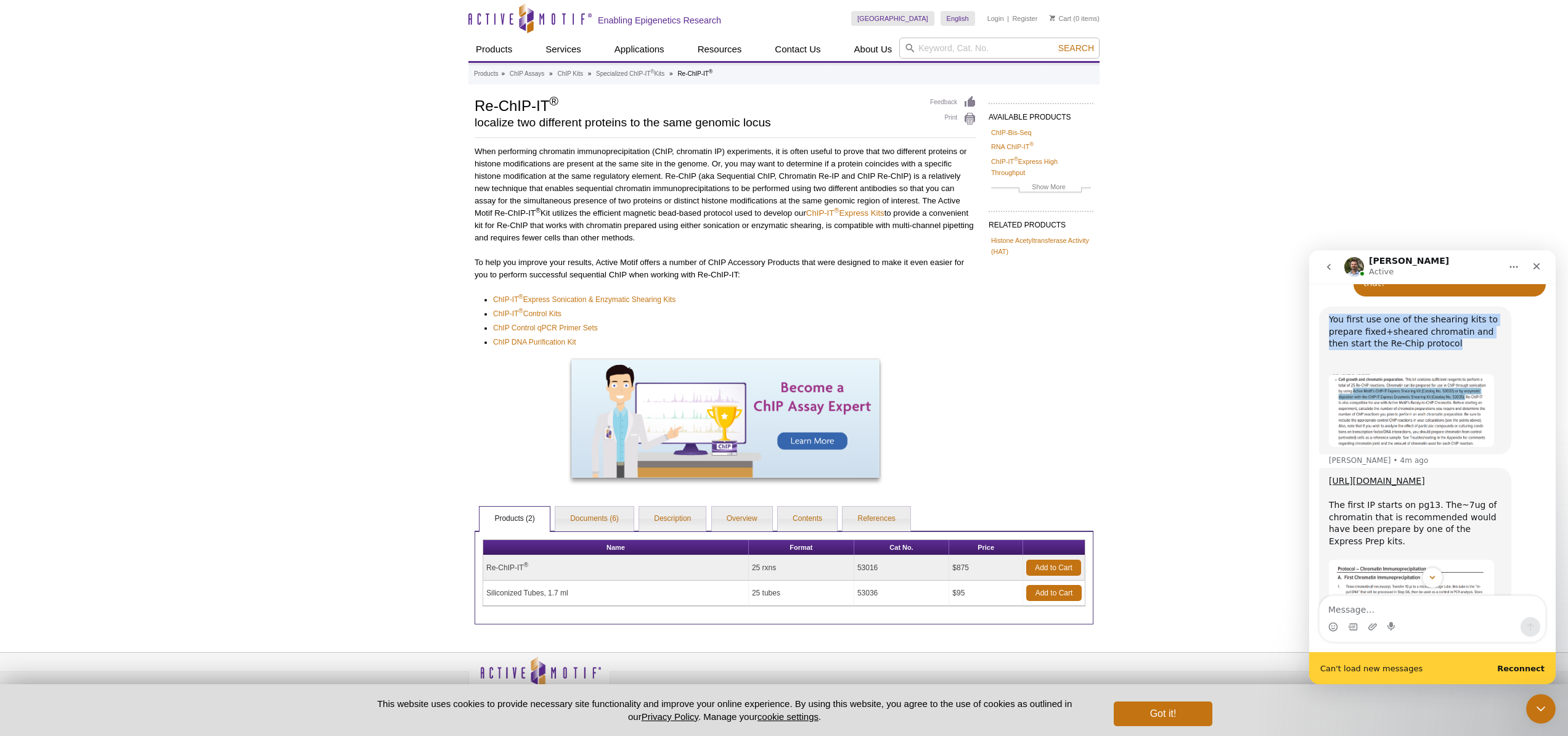
scroll to position [1056, 0]
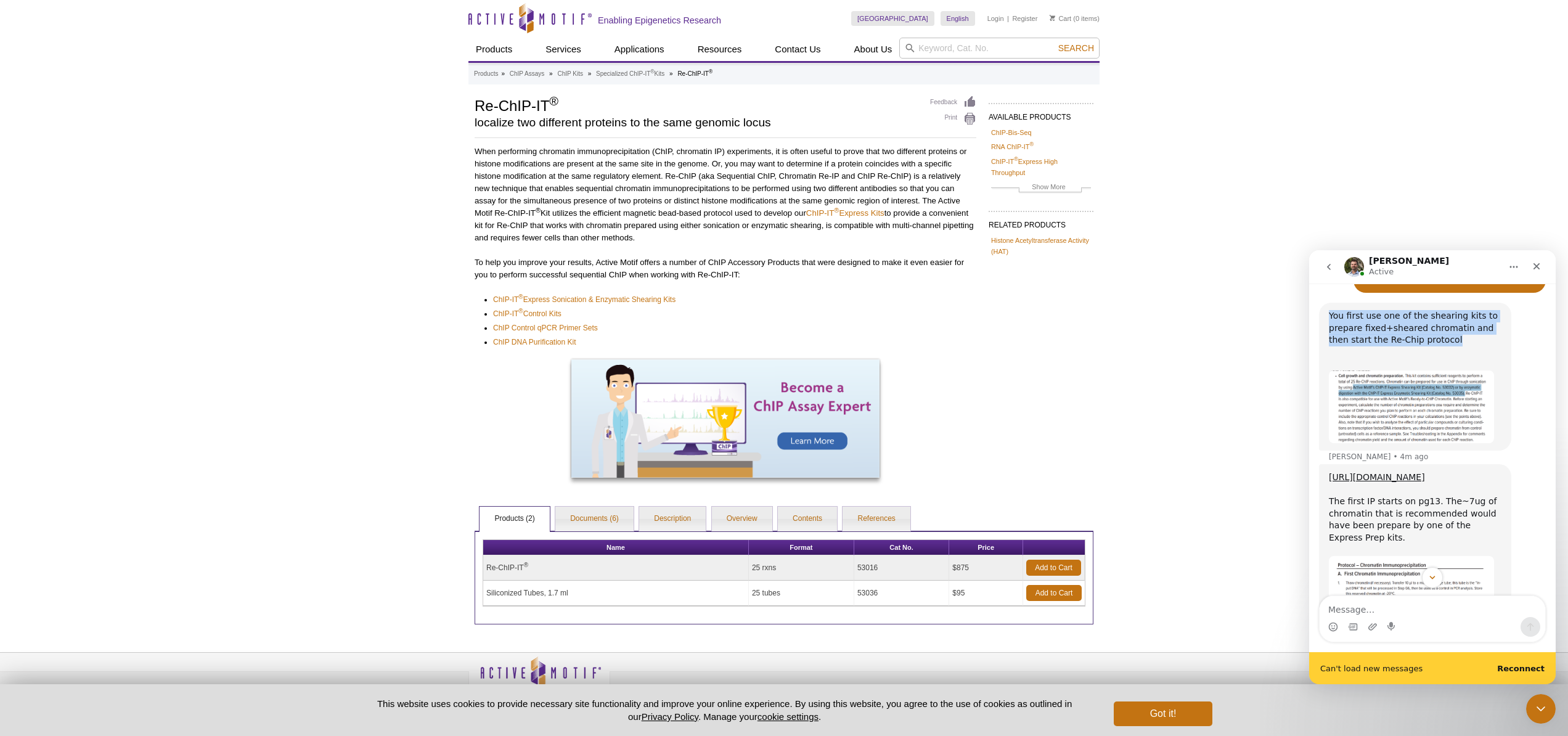
click at [1367, 476] on div "https://www.activemotif.com/documents/1604.pdf The first IP starts on pg13. The…" at bounding box center [1415, 514] width 172 height 85
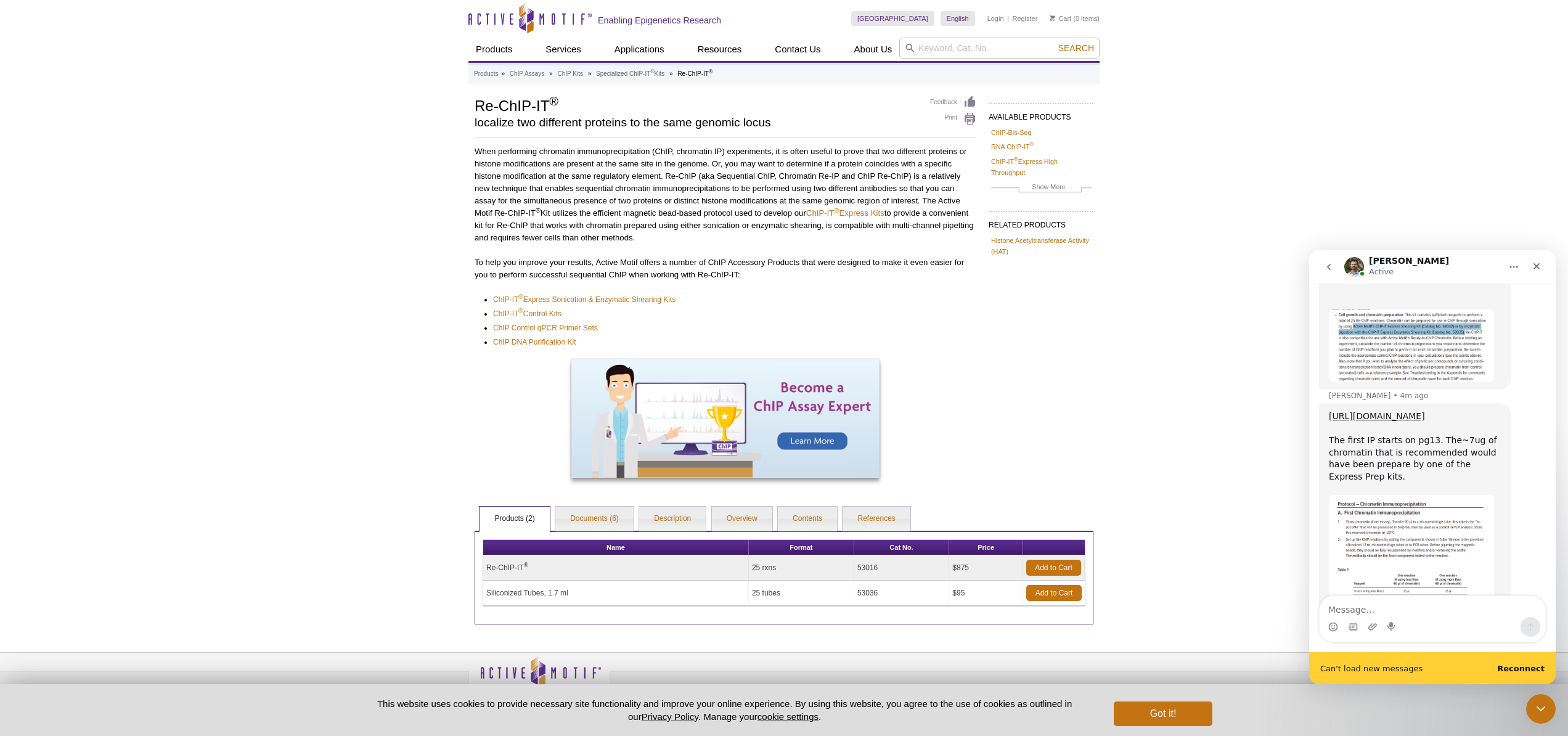
scroll to position [1102, 0]
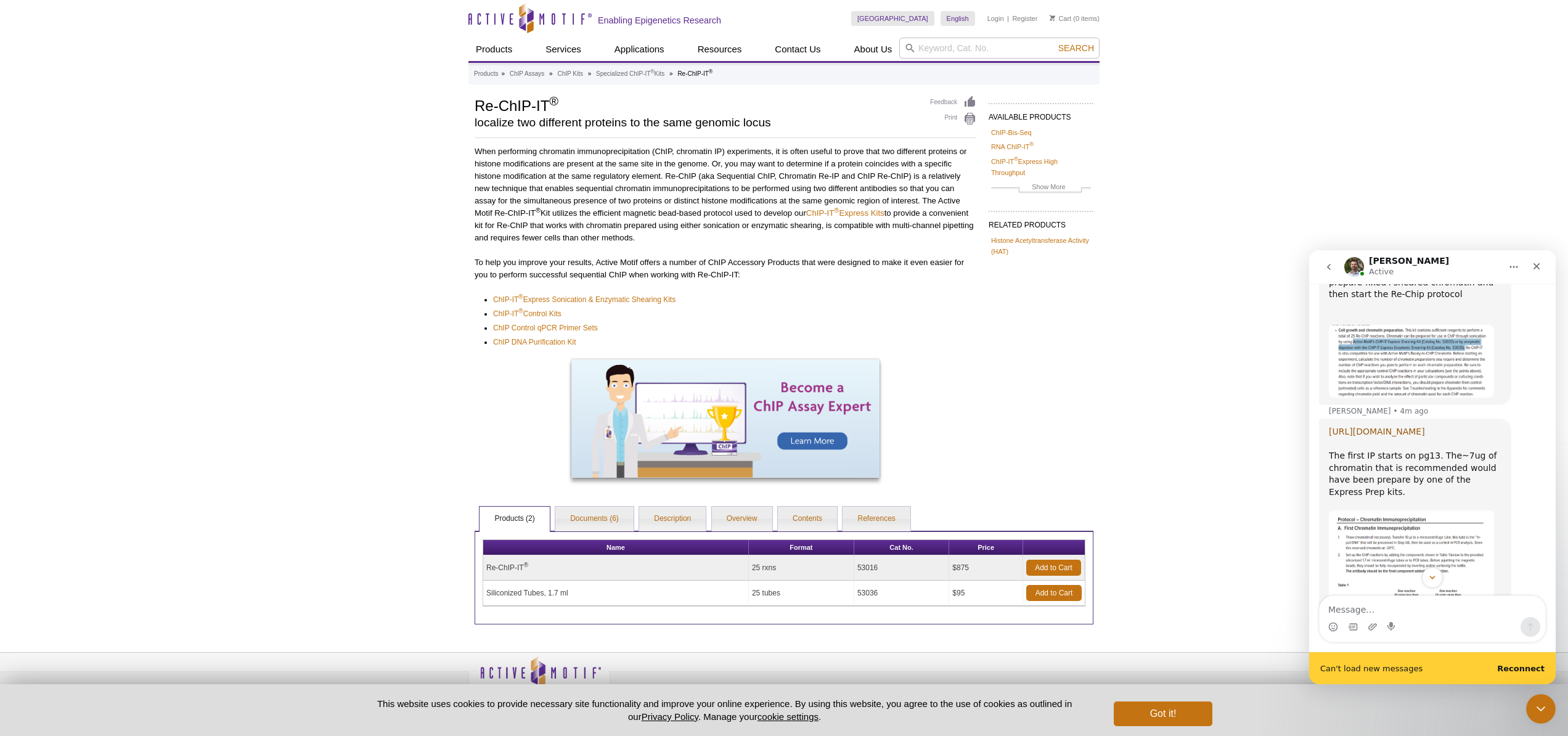
click at [1347, 427] on link "[URL][DOMAIN_NAME]" at bounding box center [1377, 431] width 96 height 10
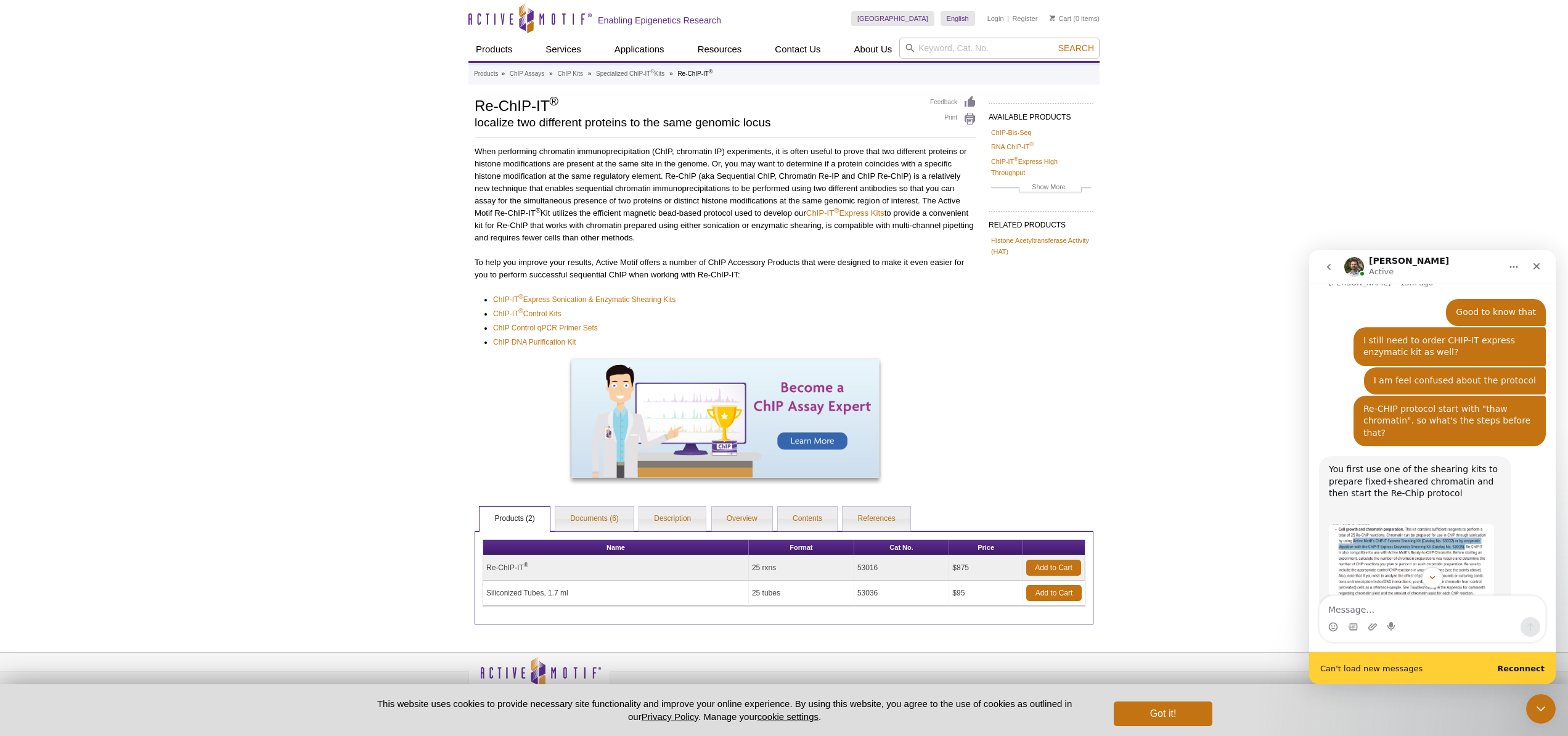
scroll to position [908, 0]
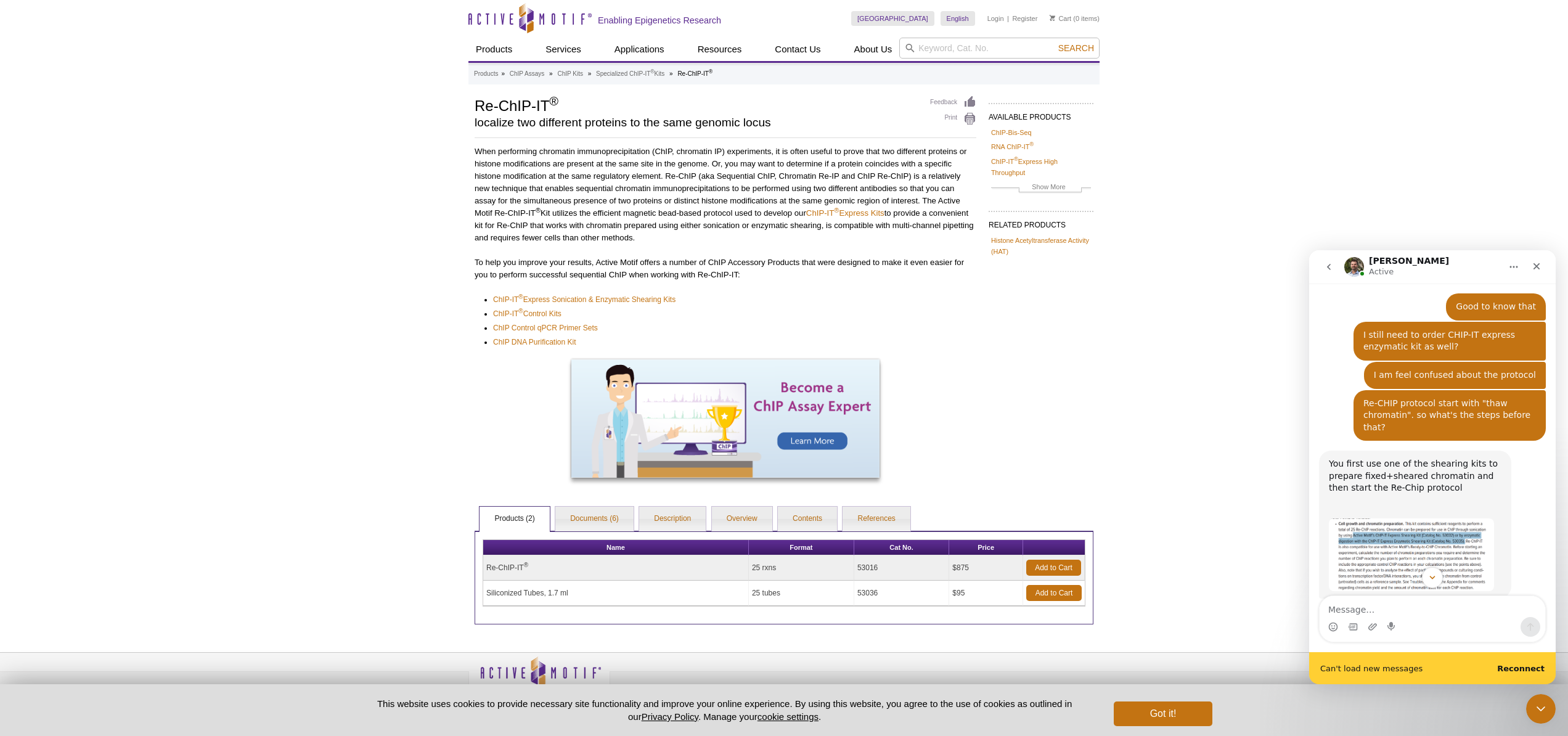
click at [1371, 458] on div "You first use one of the shearing kits to prepare fixed+sheared chromatin and t…" at bounding box center [1415, 488] width 172 height 61
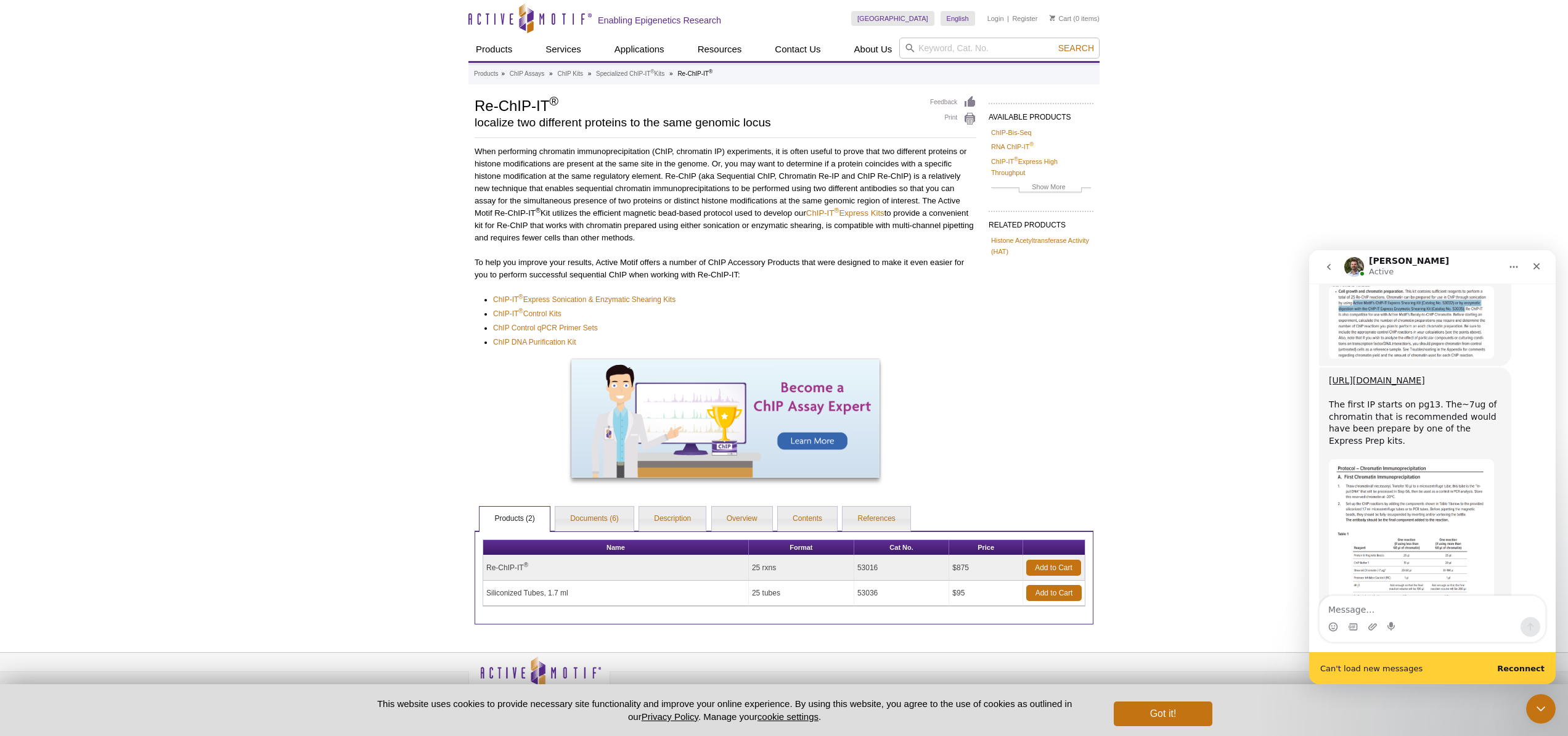
click at [1382, 595] on div "https://www.activemotif.com/documents/1604.pdf The first IP starts on pg13. The…" at bounding box center [1433, 507] width 227 height 278
click at [1371, 608] on textarea "Message…" at bounding box center [1432, 606] width 225 height 21
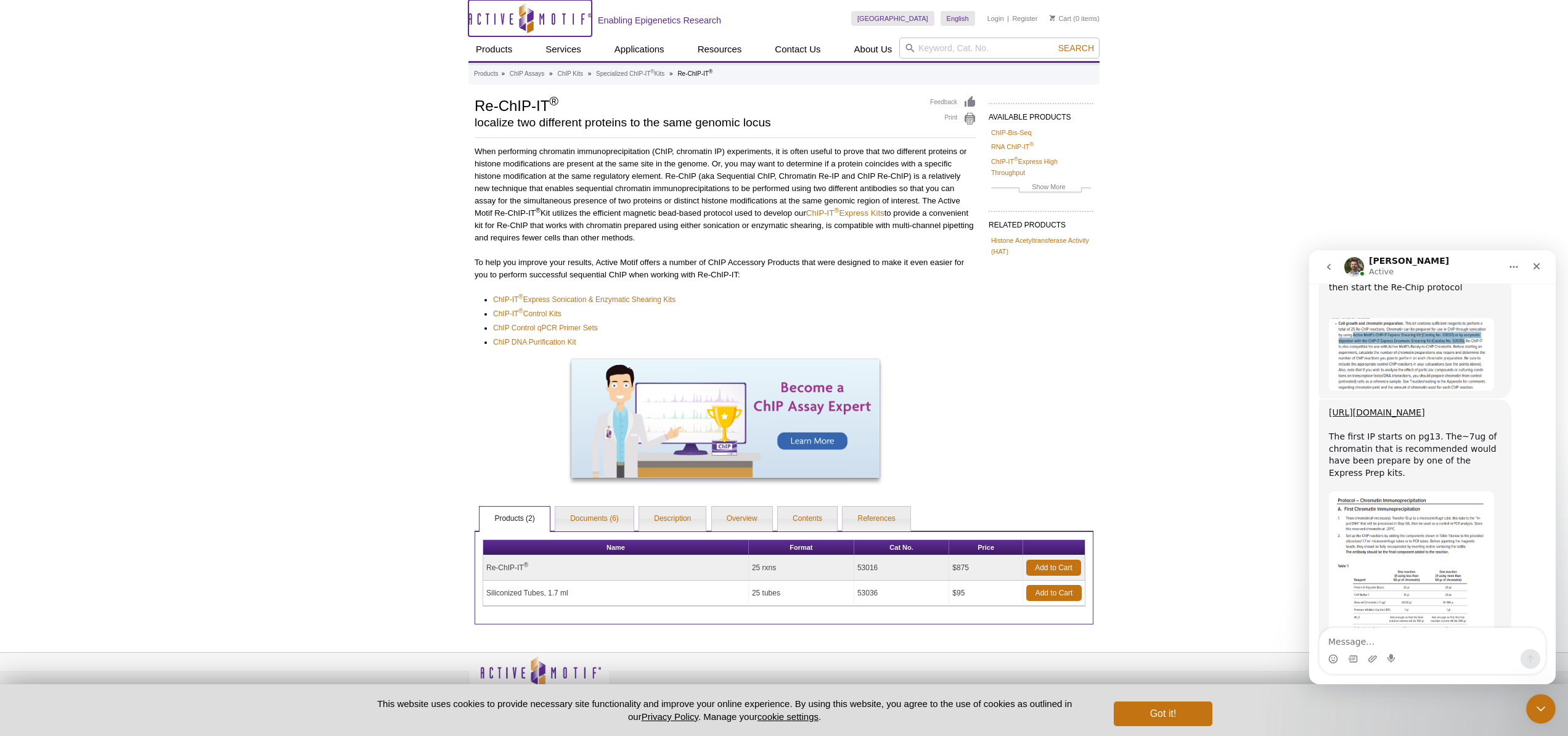
scroll to position [1108, 0]
click at [1347, 641] on textarea "Message…" at bounding box center [1432, 638] width 225 height 21
type textarea "Thank you"
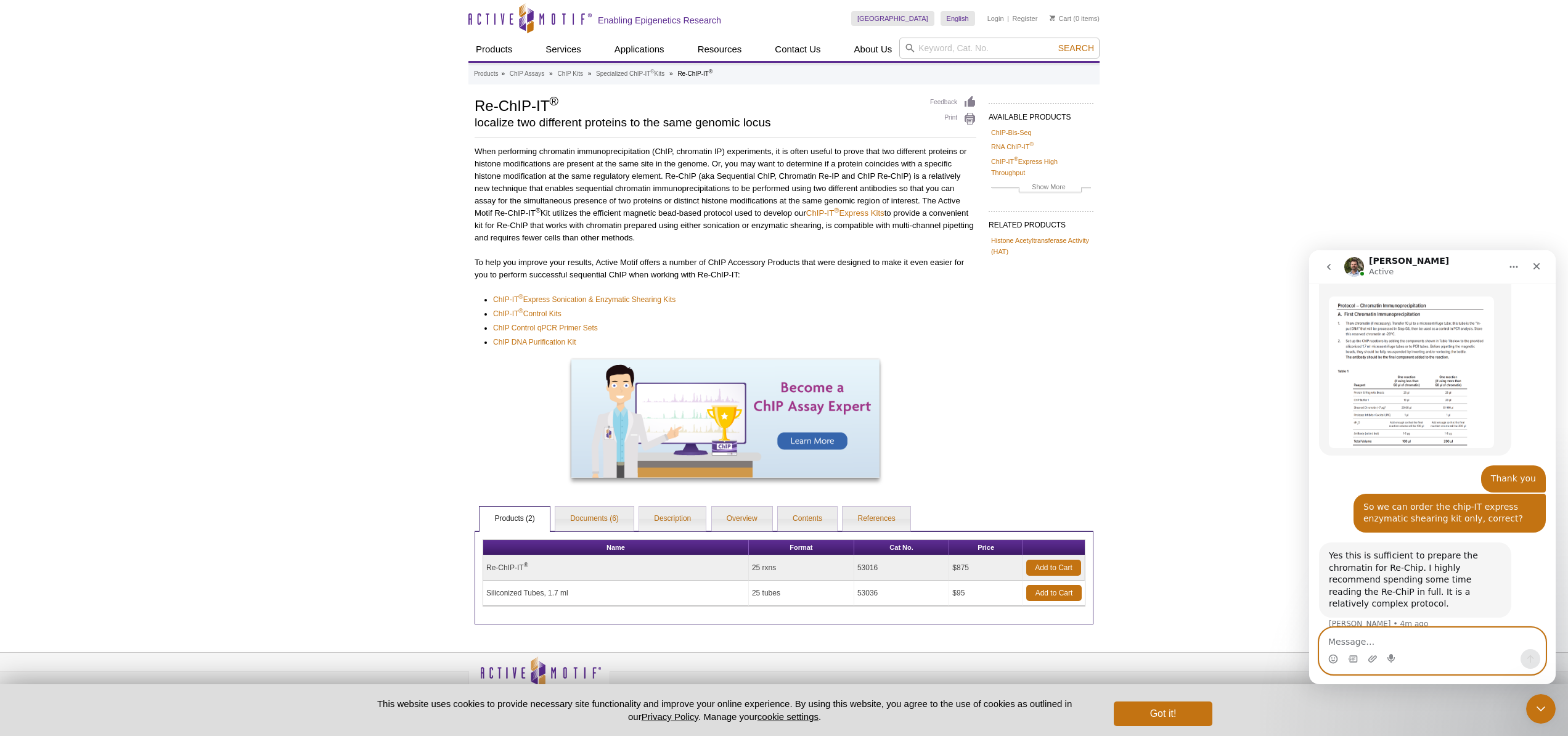
scroll to position [1307, 0]
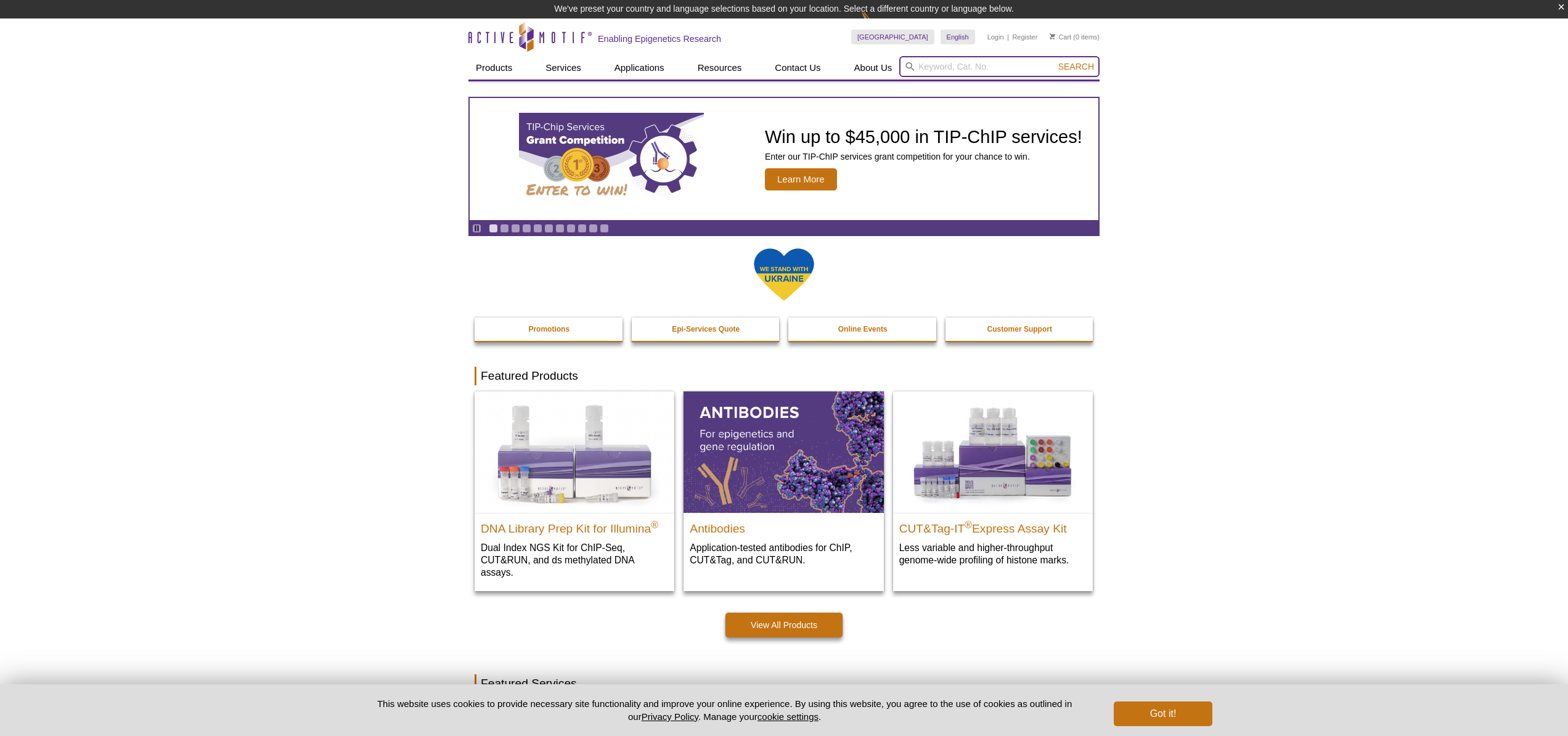
click at [953, 68] on input "search" at bounding box center [999, 66] width 200 height 21
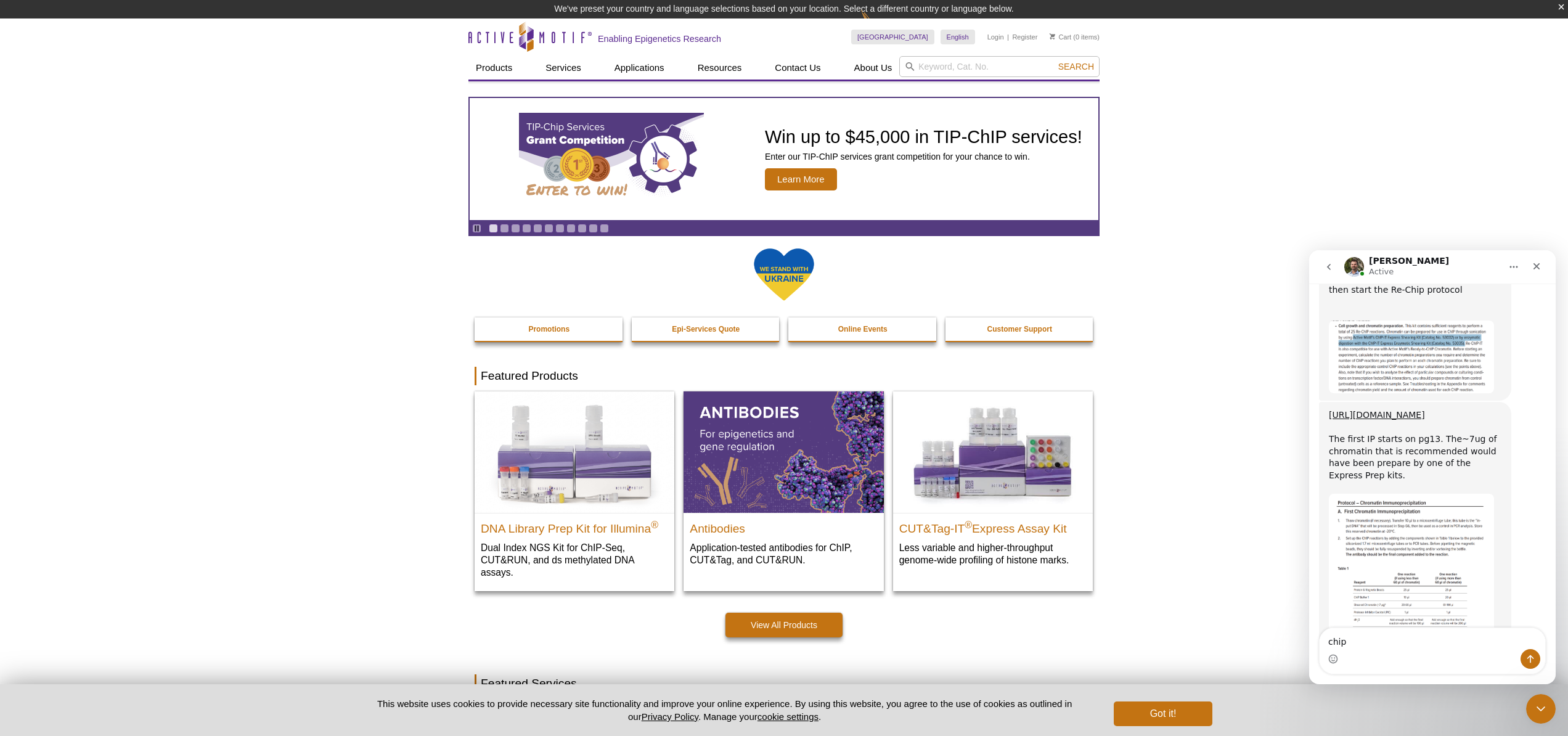
scroll to position [1096, 0]
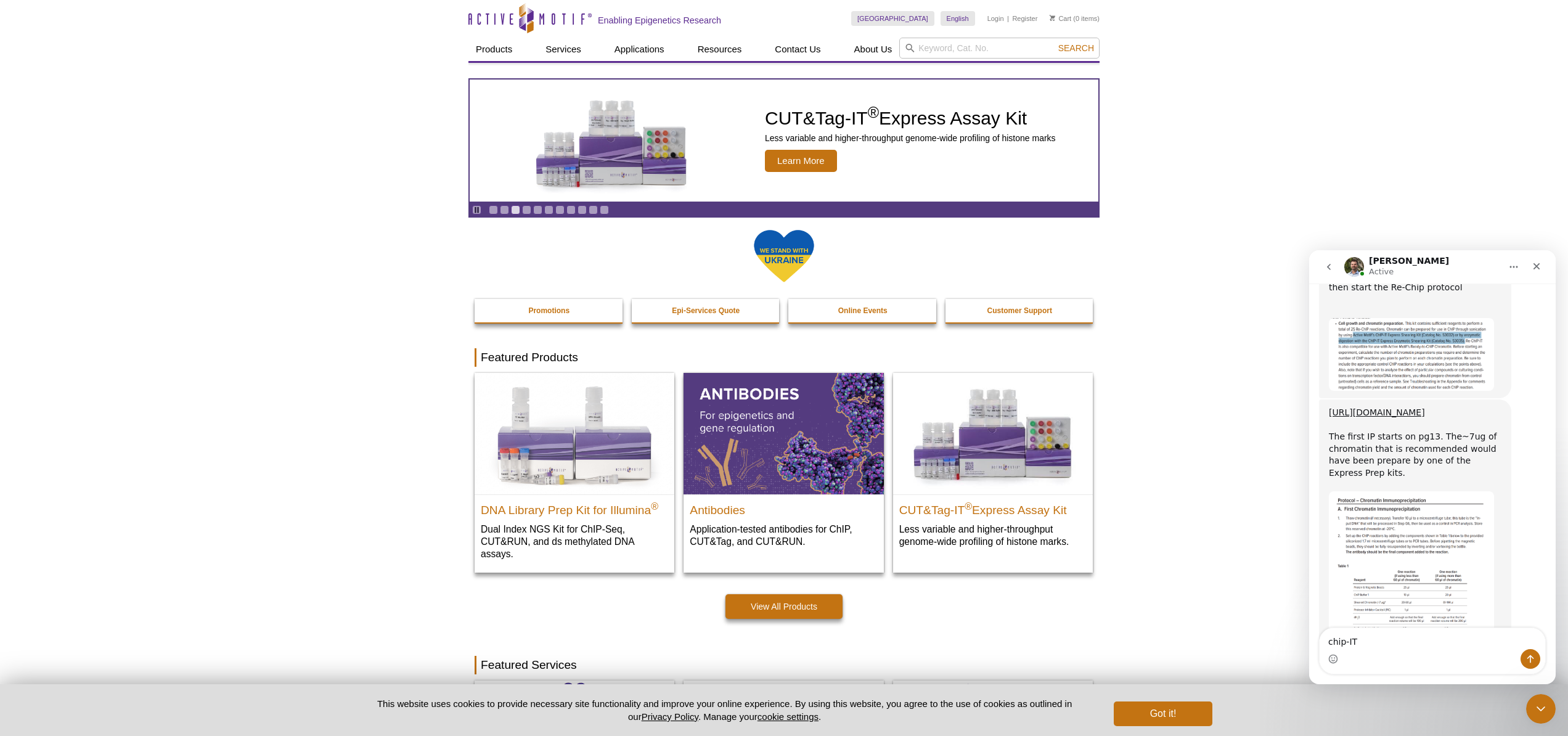
type textarea "chip-IT"
click at [962, 44] on input "search" at bounding box center [999, 47] width 200 height 21
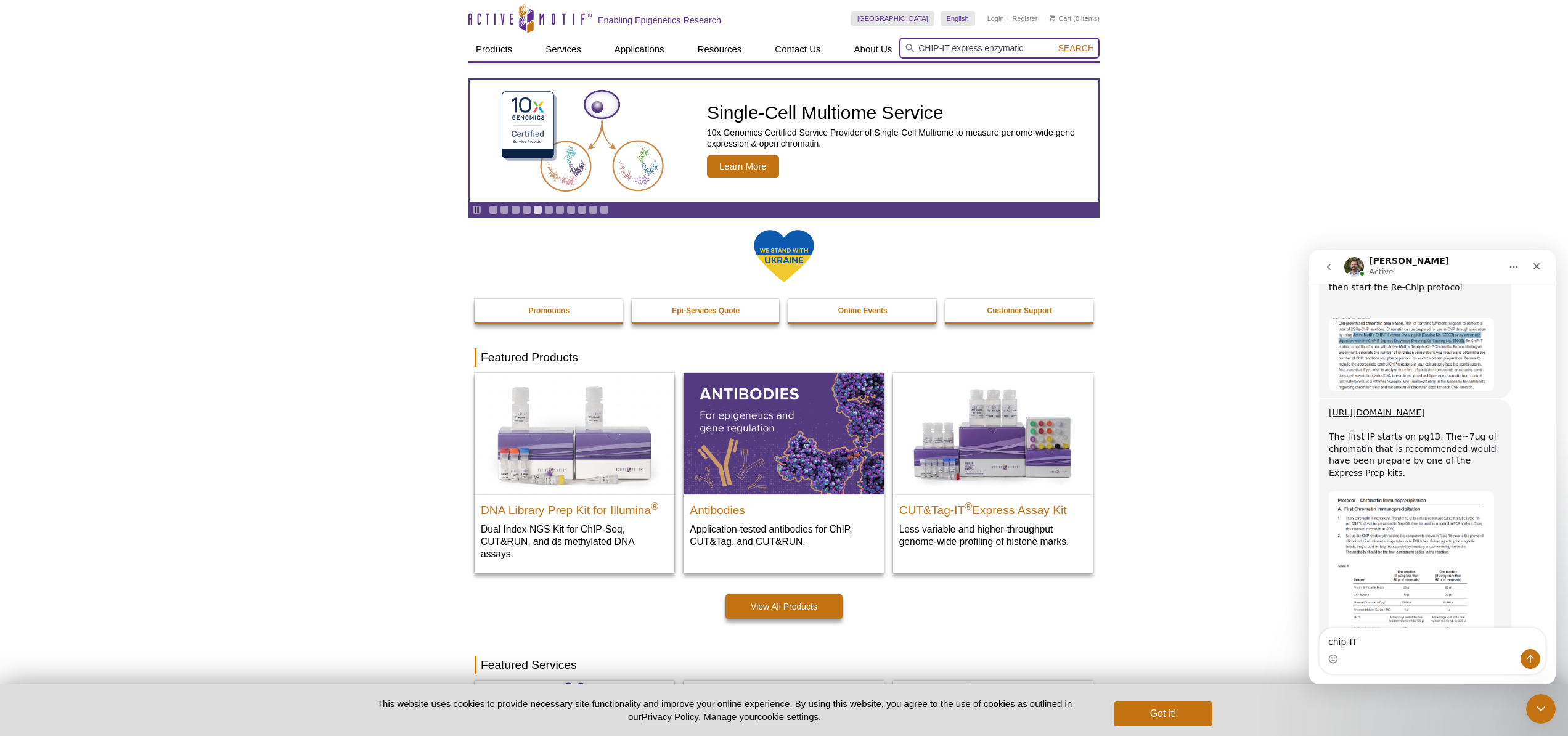
type input "CHIP-IT express enzymatic"
click at [1054, 43] on button "Search" at bounding box center [1076, 48] width 44 height 11
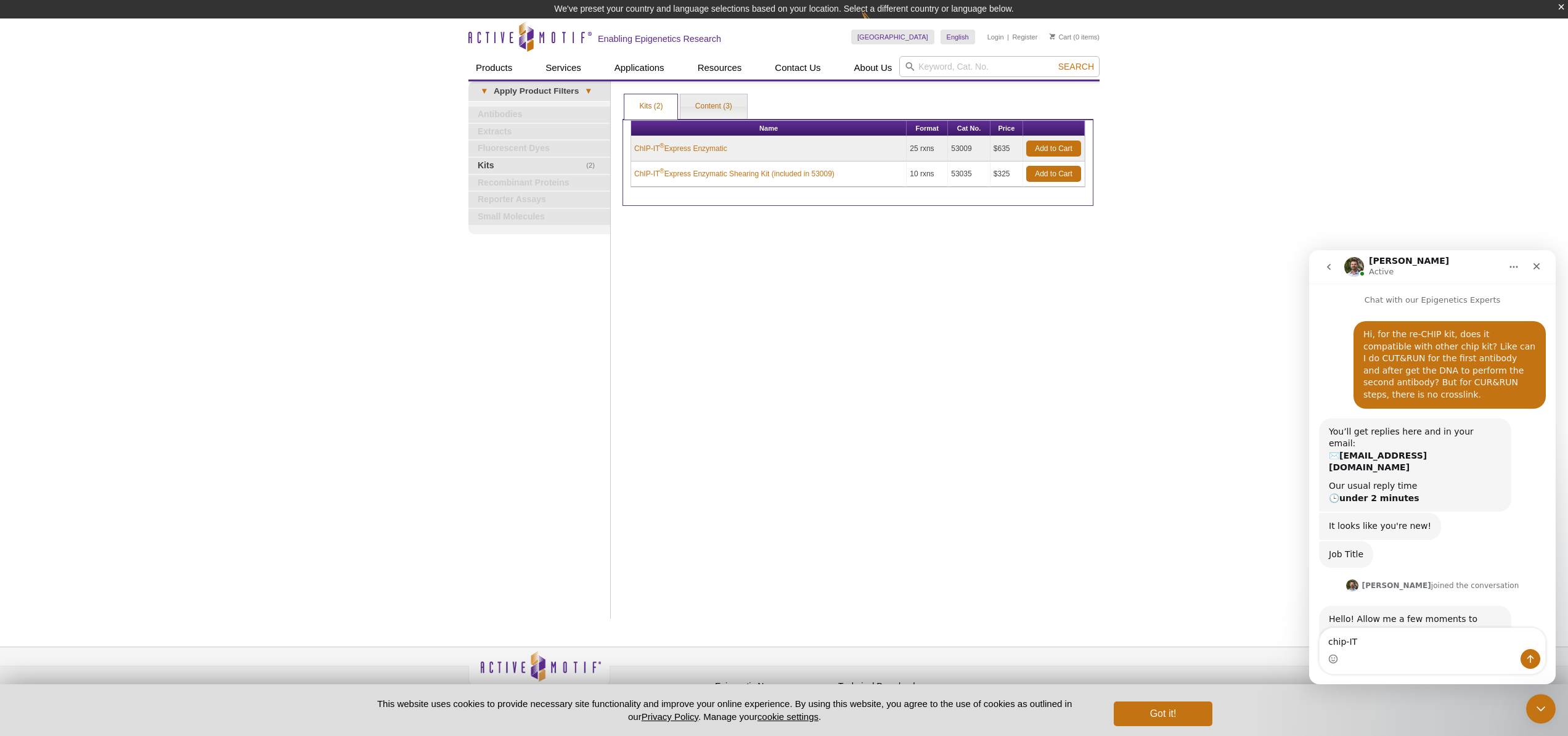
scroll to position [1132, 0]
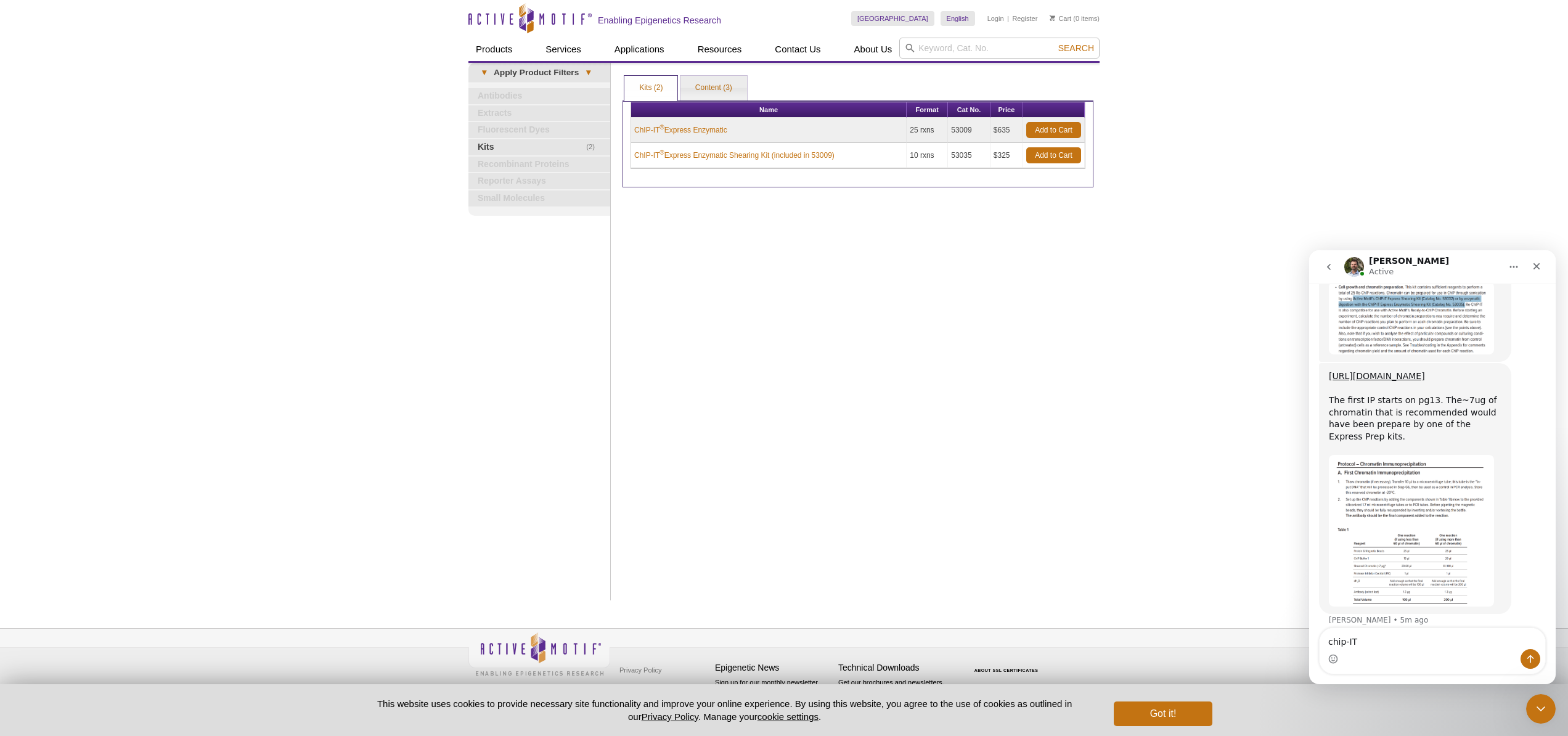
click at [1326, 643] on textarea "chip-IT" at bounding box center [1432, 638] width 225 height 21
click at [1471, 646] on textarea "So we can order the chip-IT" at bounding box center [1432, 638] width 225 height 21
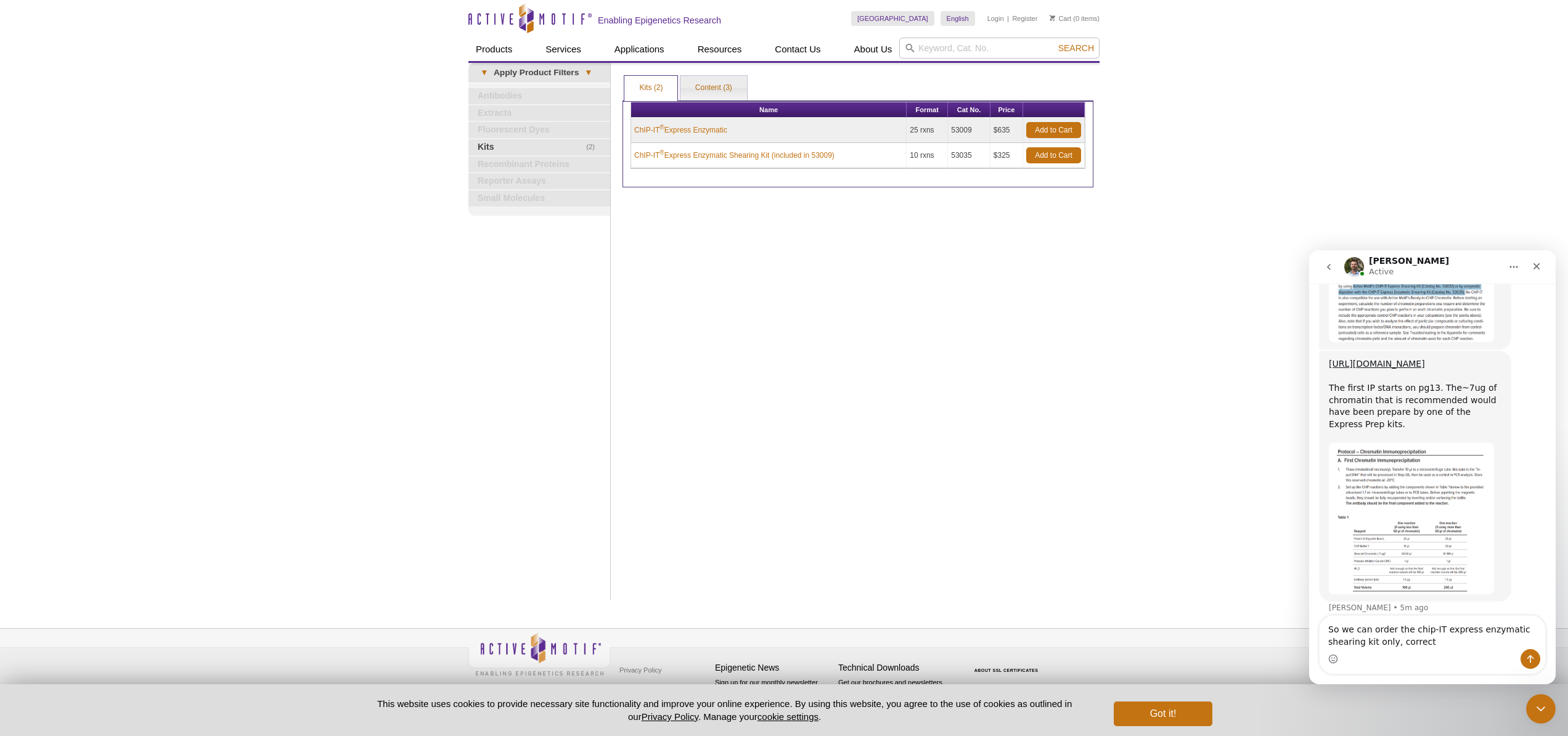
type textarea "So we can order the chip-IT express enzymatic shearing kit only, correct?"
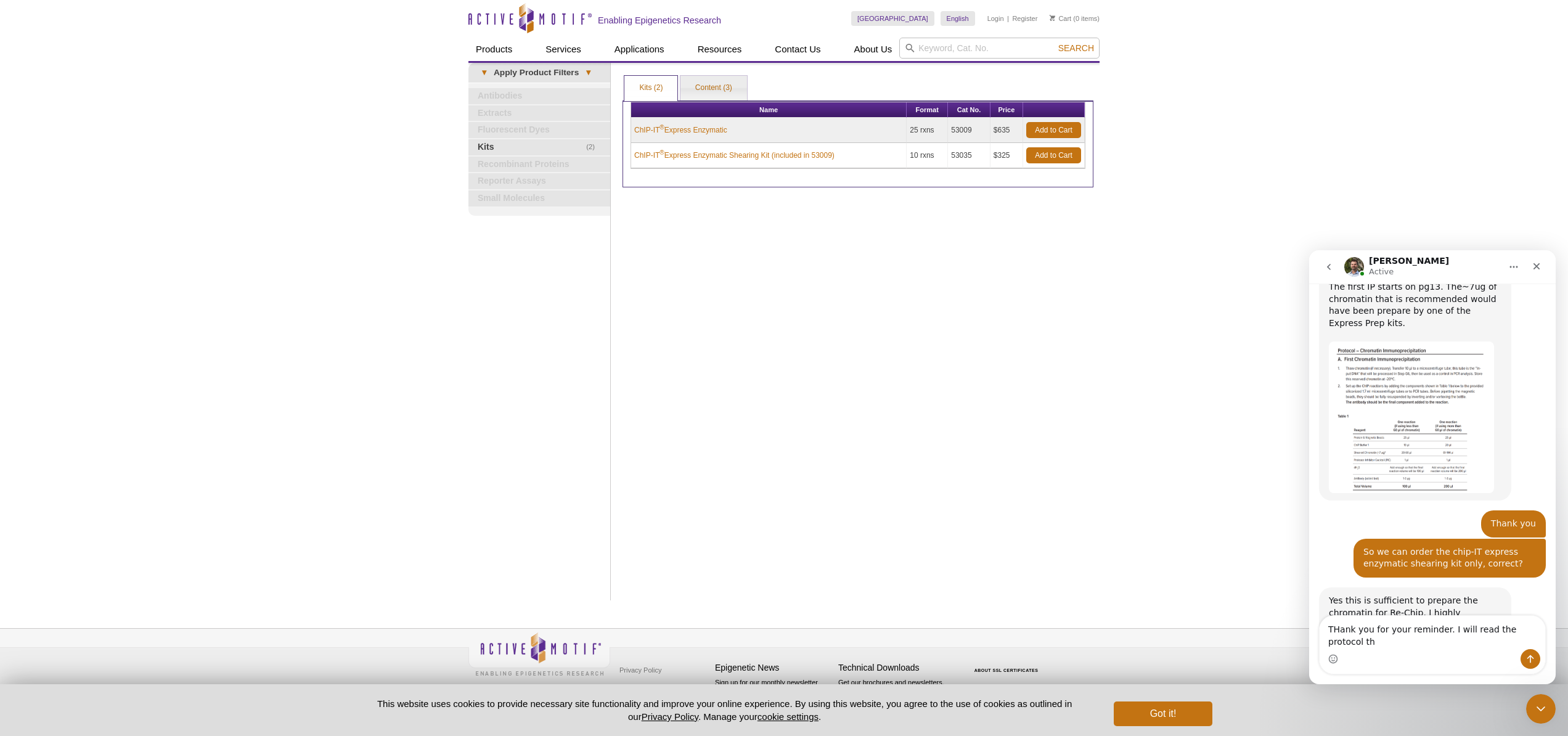
scroll to position [1258, 0]
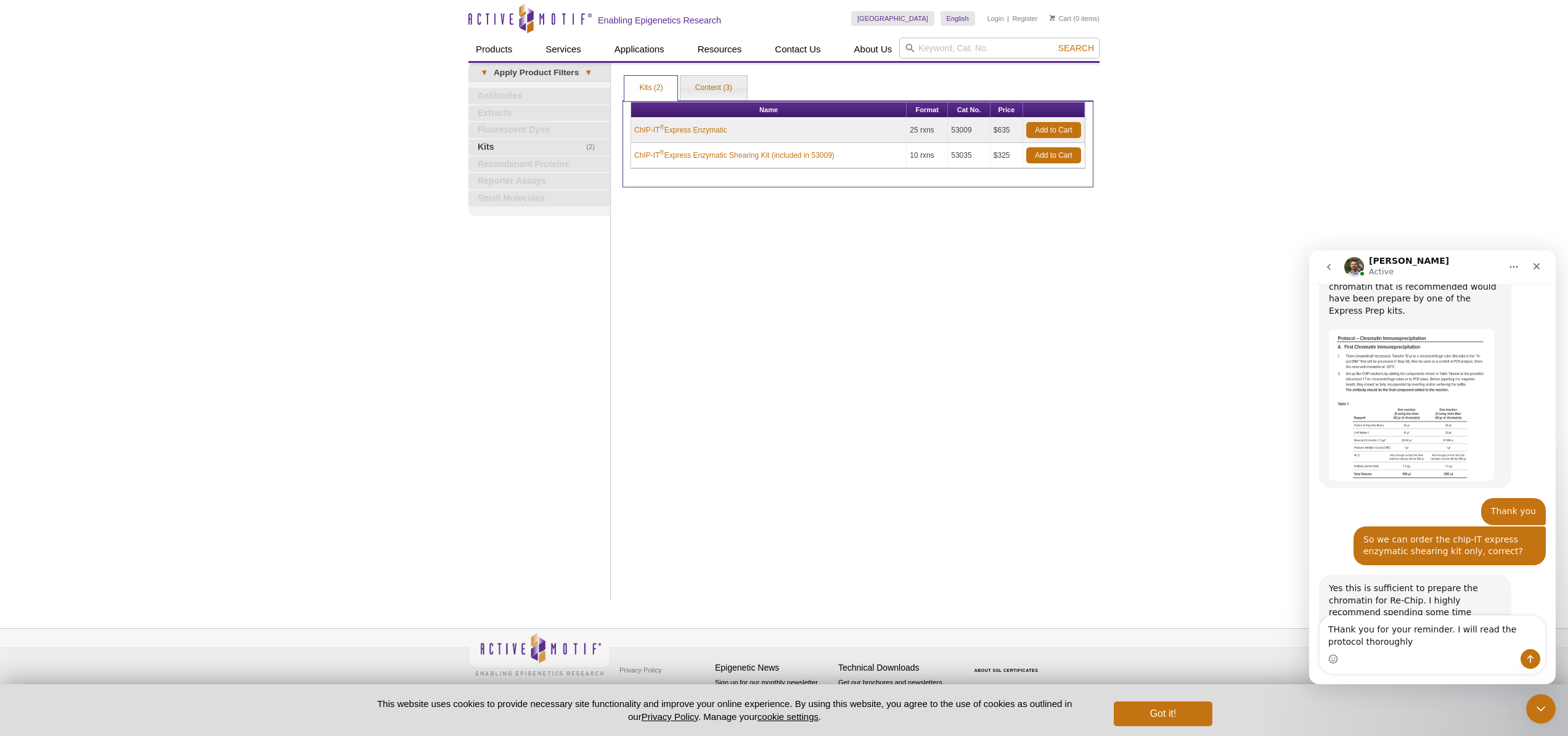
type textarea "THank you for your reminder. I will read the protocol thoroughly."
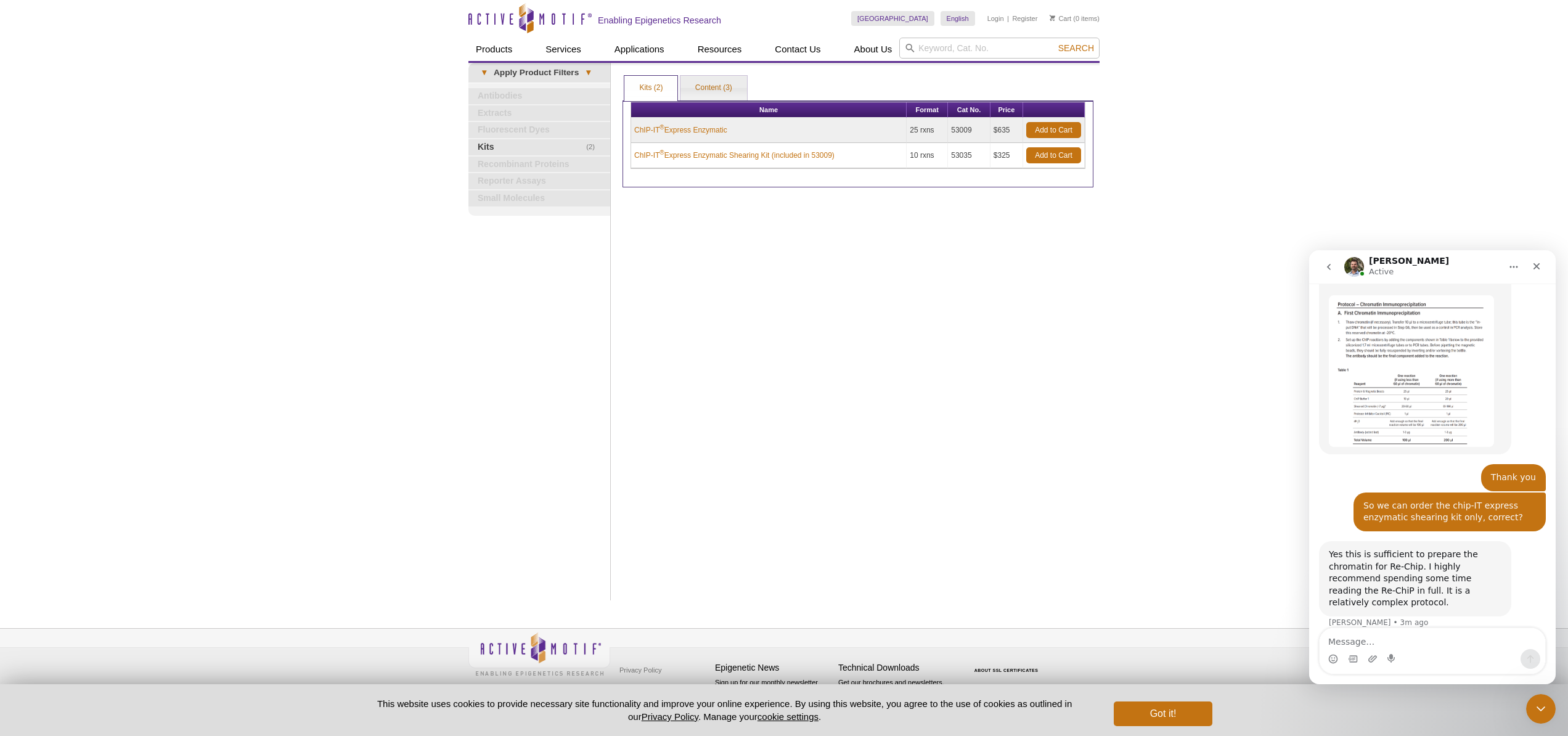
scroll to position [1295, 0]
click at [1043, 156] on link "Add to Cart" at bounding box center [1054, 155] width 55 height 16
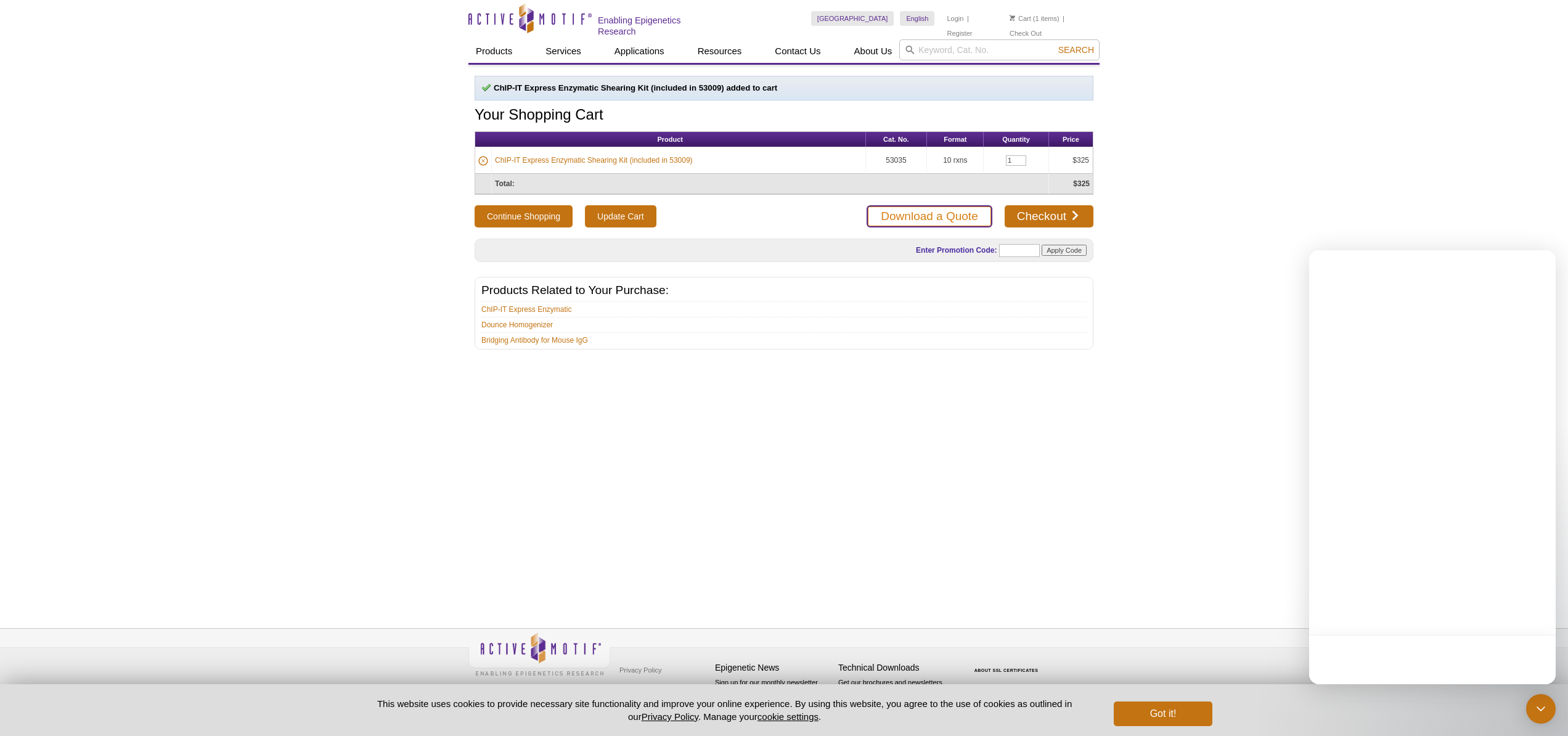
click at [907, 217] on link "Download a Quote" at bounding box center [929, 216] width 125 height 23
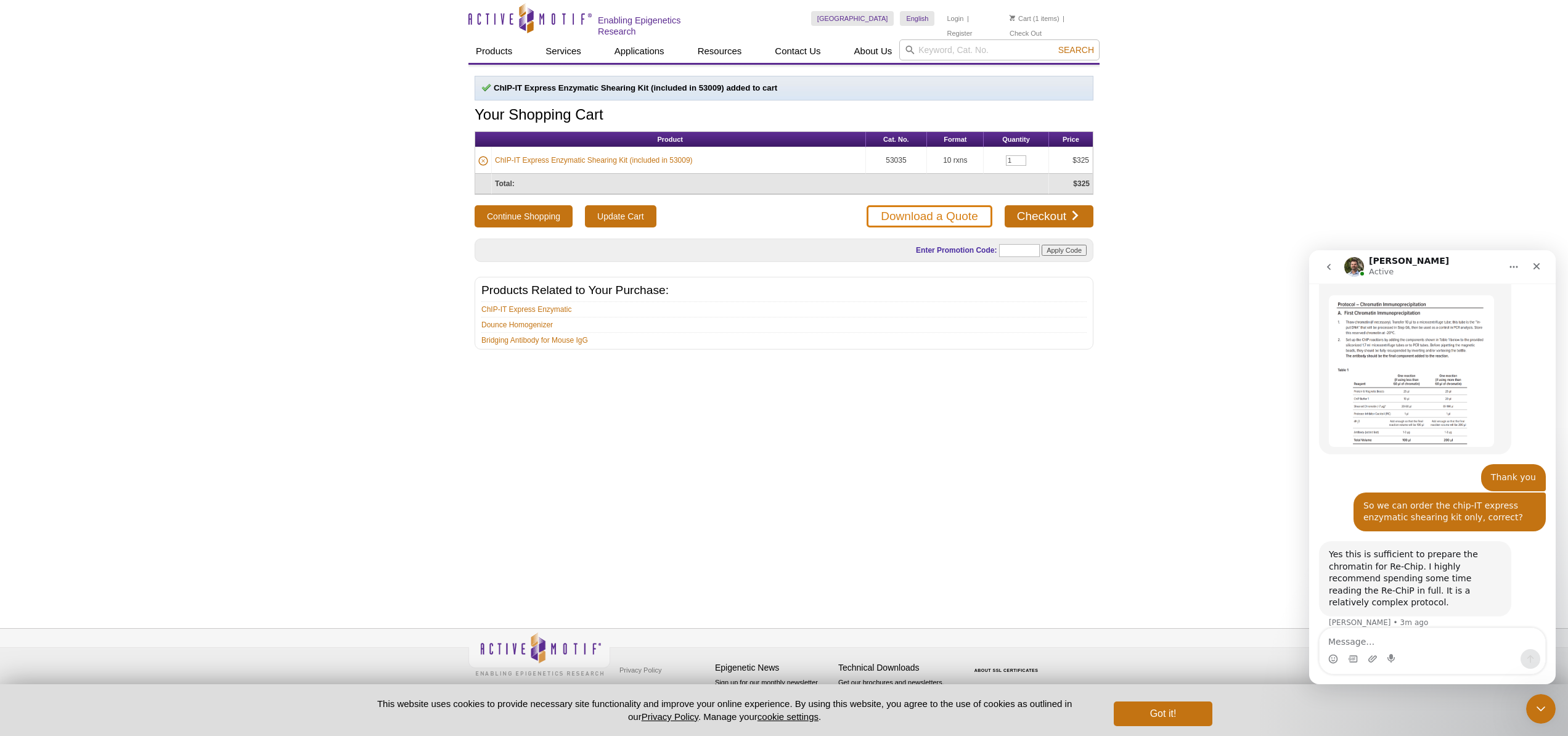
scroll to position [1295, 0]
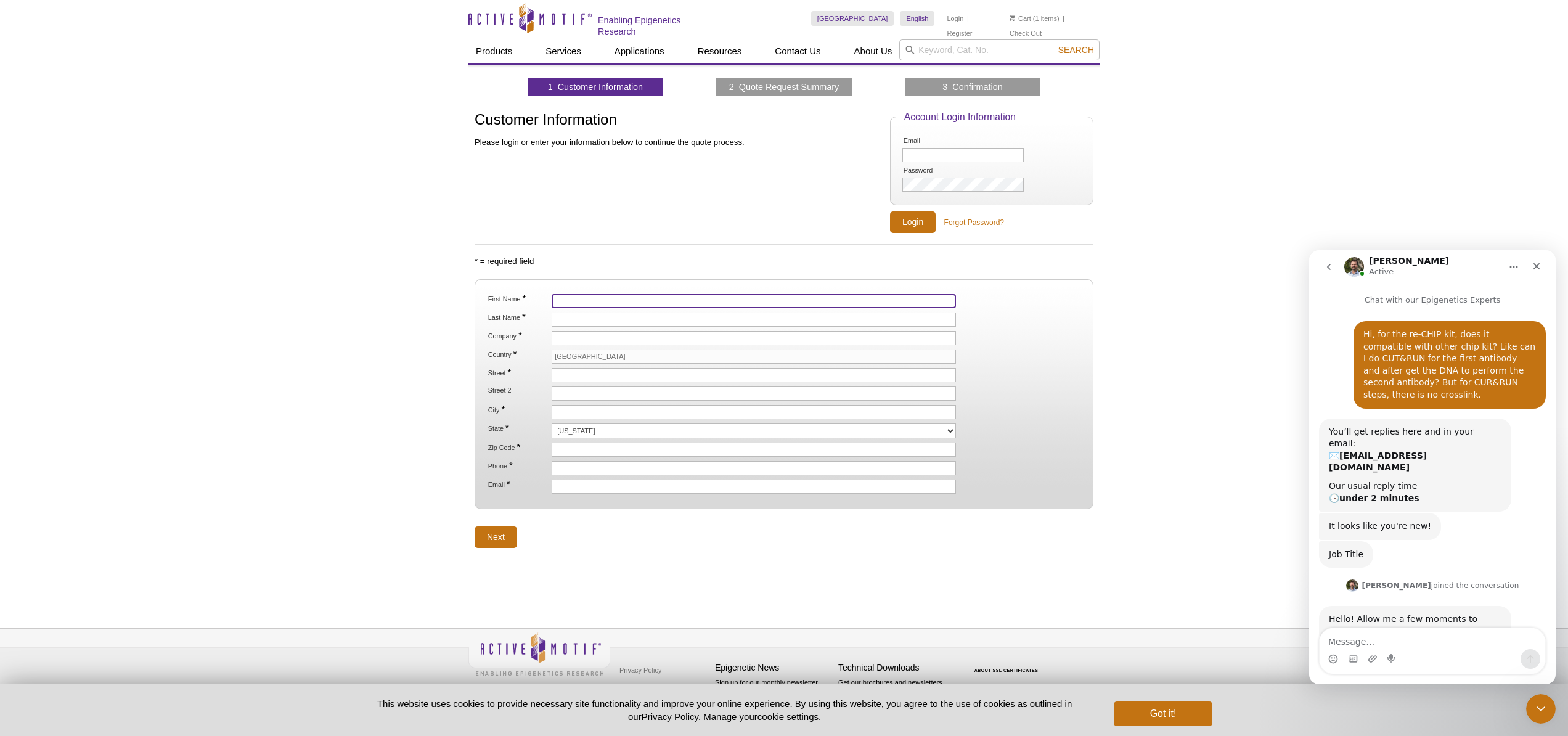
click at [589, 298] on input "First Name *" at bounding box center [754, 301] width 404 height 14
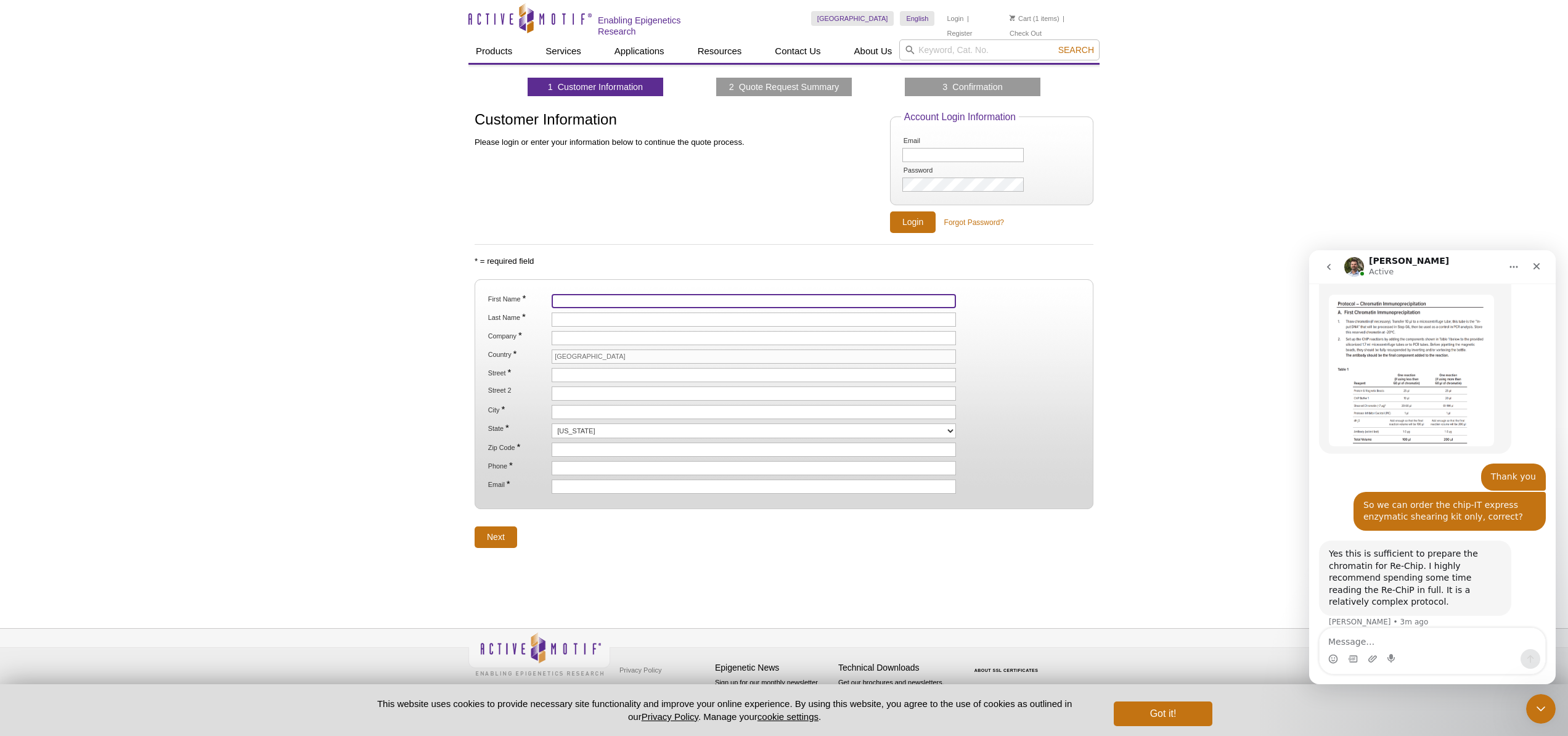
scroll to position [1295, 0]
type input "Mingyi"
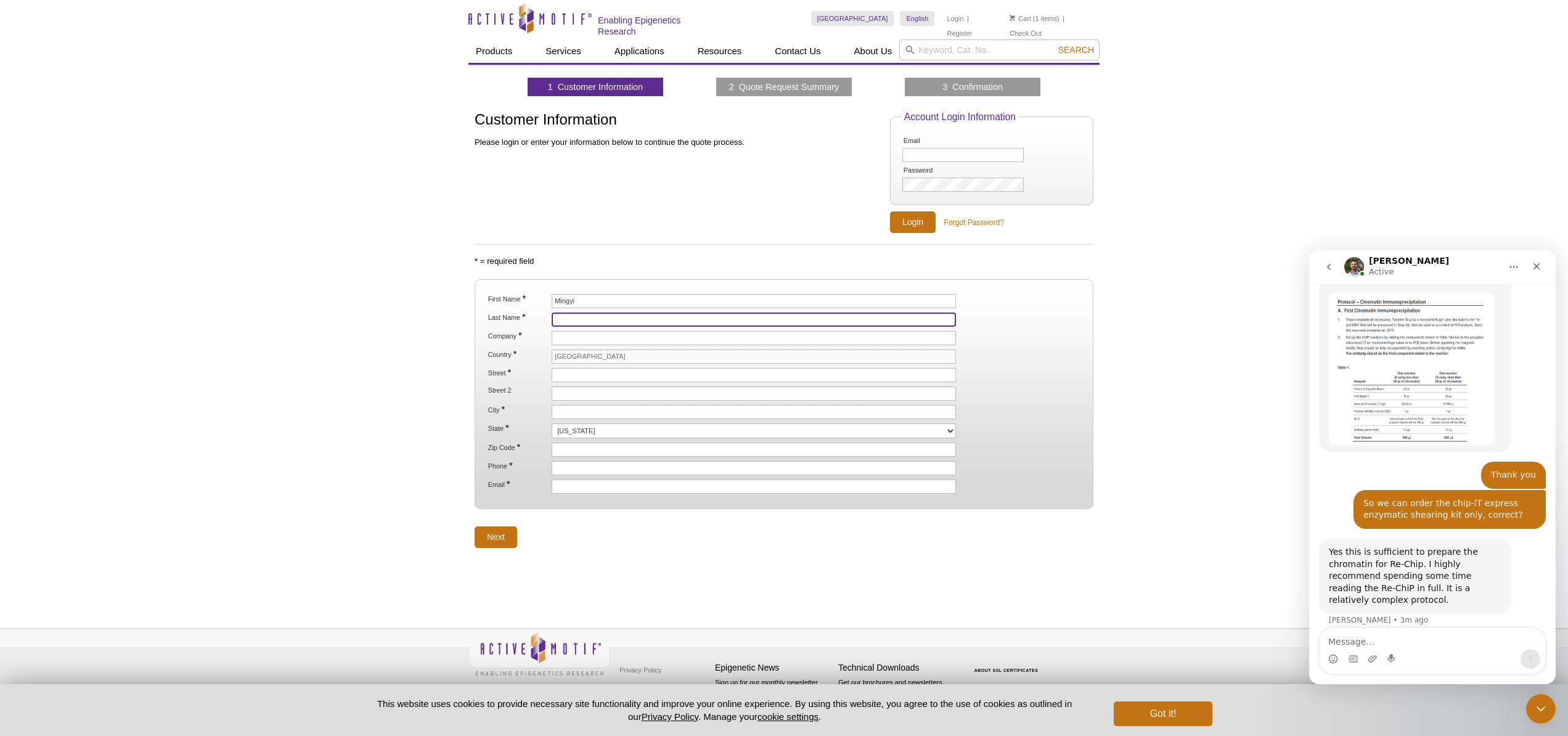
type input "Zhang"
type input "[GEOGRAPHIC_DATA][US_STATE]"
type input "[STREET_ADDRESS]"
type input "[GEOGRAPHIC_DATA]"
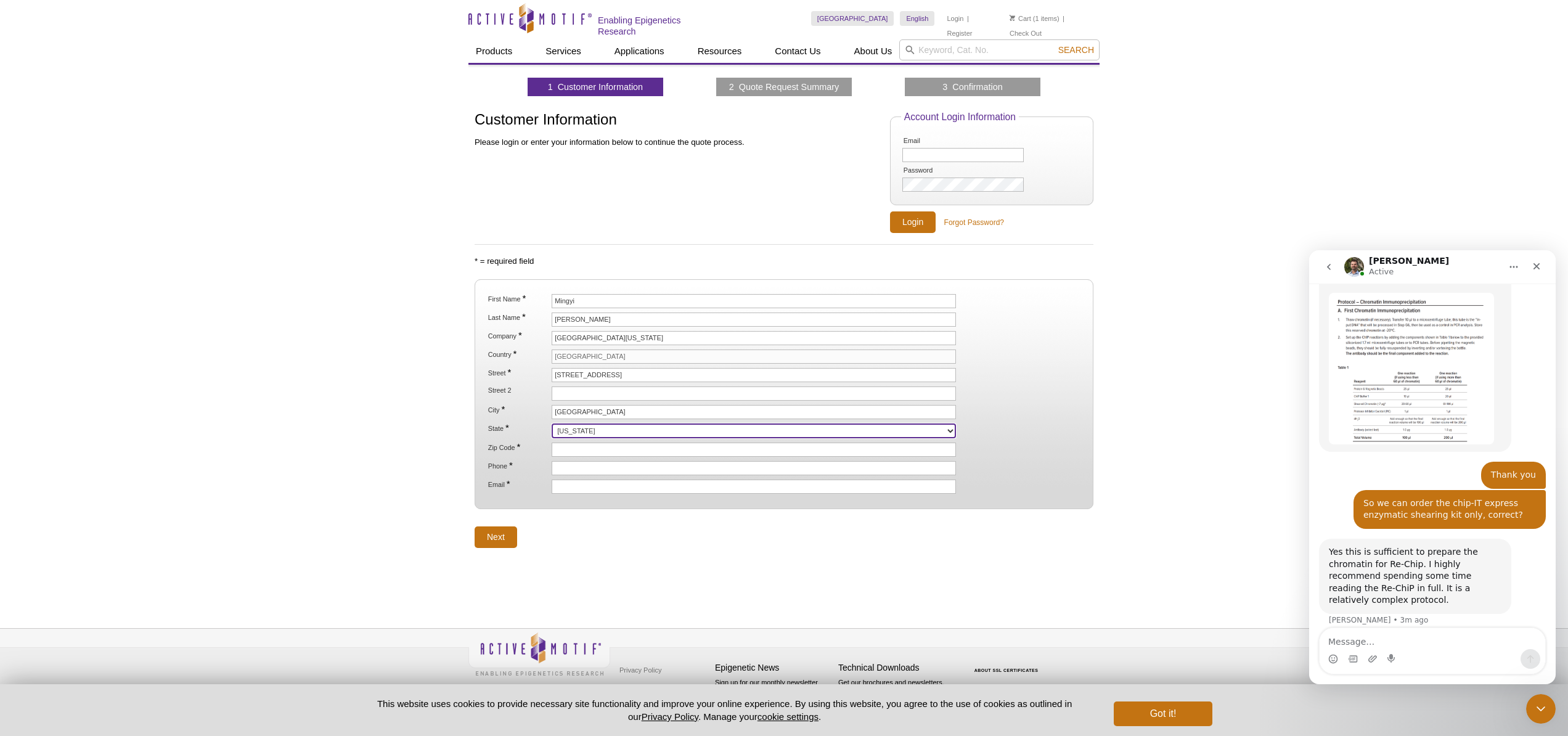
select select "CA"
type input "90033"
type input "7015417328"
type input "[EMAIL_ADDRESS][DOMAIN_NAME]"
click at [498, 540] on input "Next" at bounding box center [496, 537] width 43 height 22
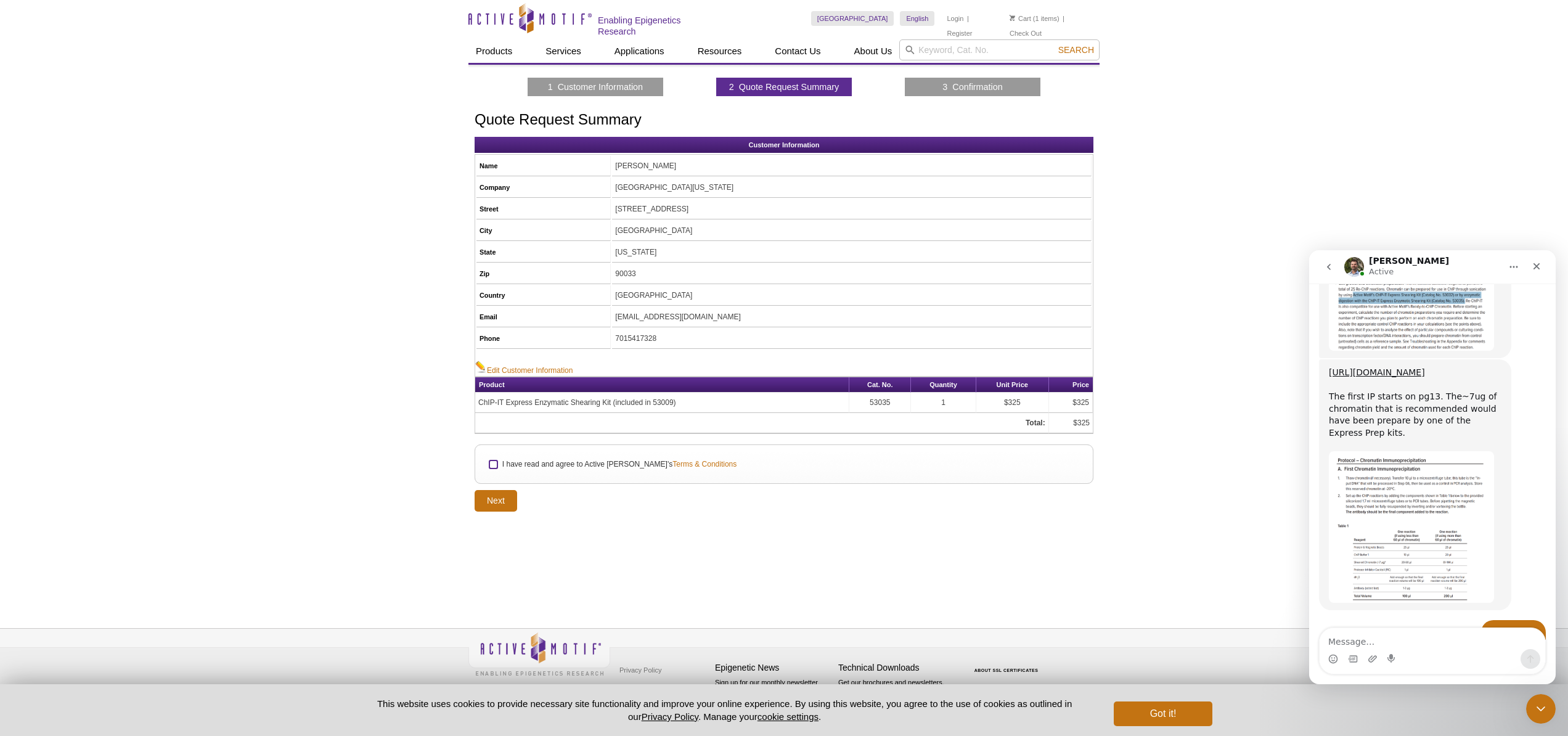
click at [494, 463] on input "I have read and agree to Active [PERSON_NAME]'s Terms & Conditions" at bounding box center [493, 465] width 8 height 8
checkbox input "true"
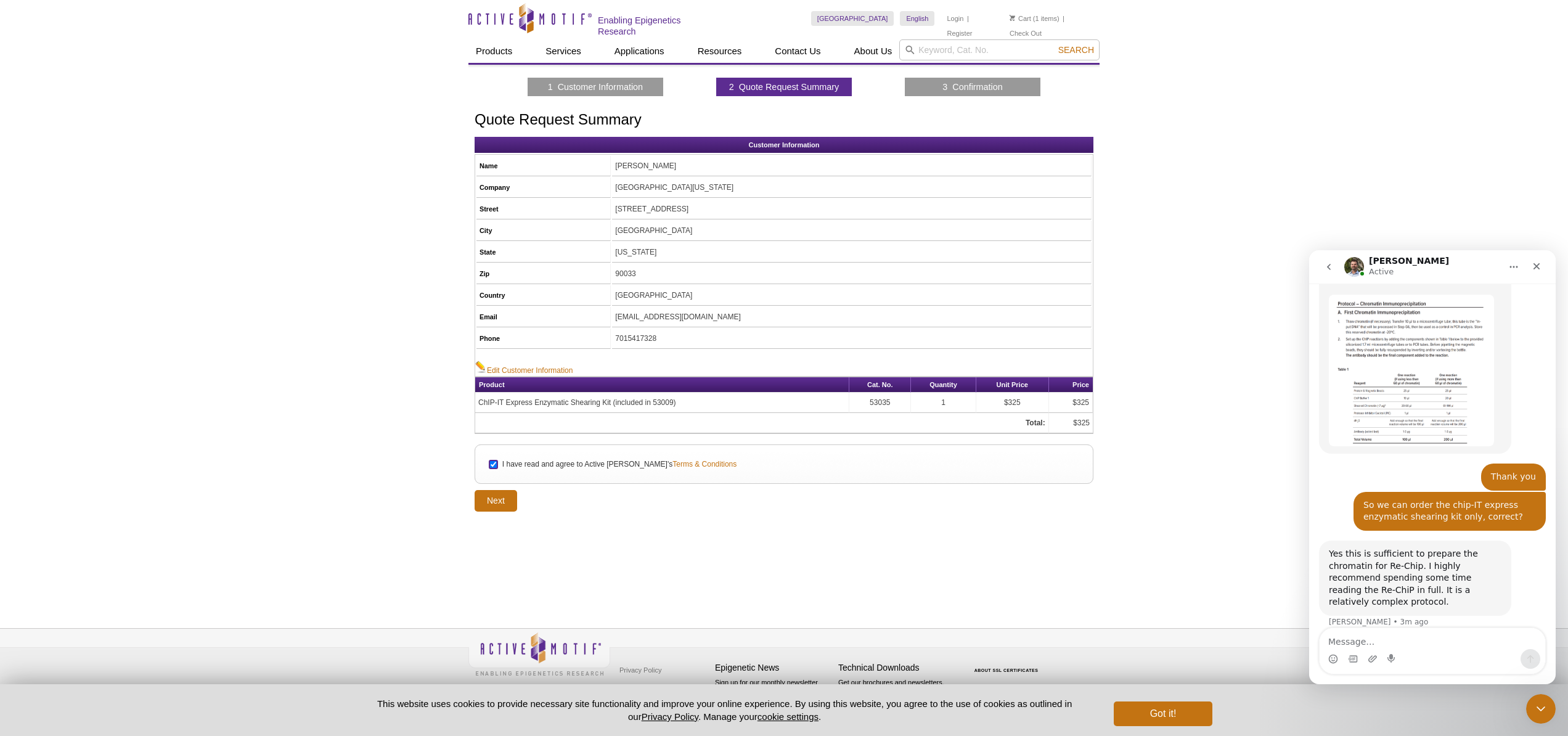
scroll to position [1295, 0]
click at [493, 501] on input "Next" at bounding box center [496, 501] width 43 height 22
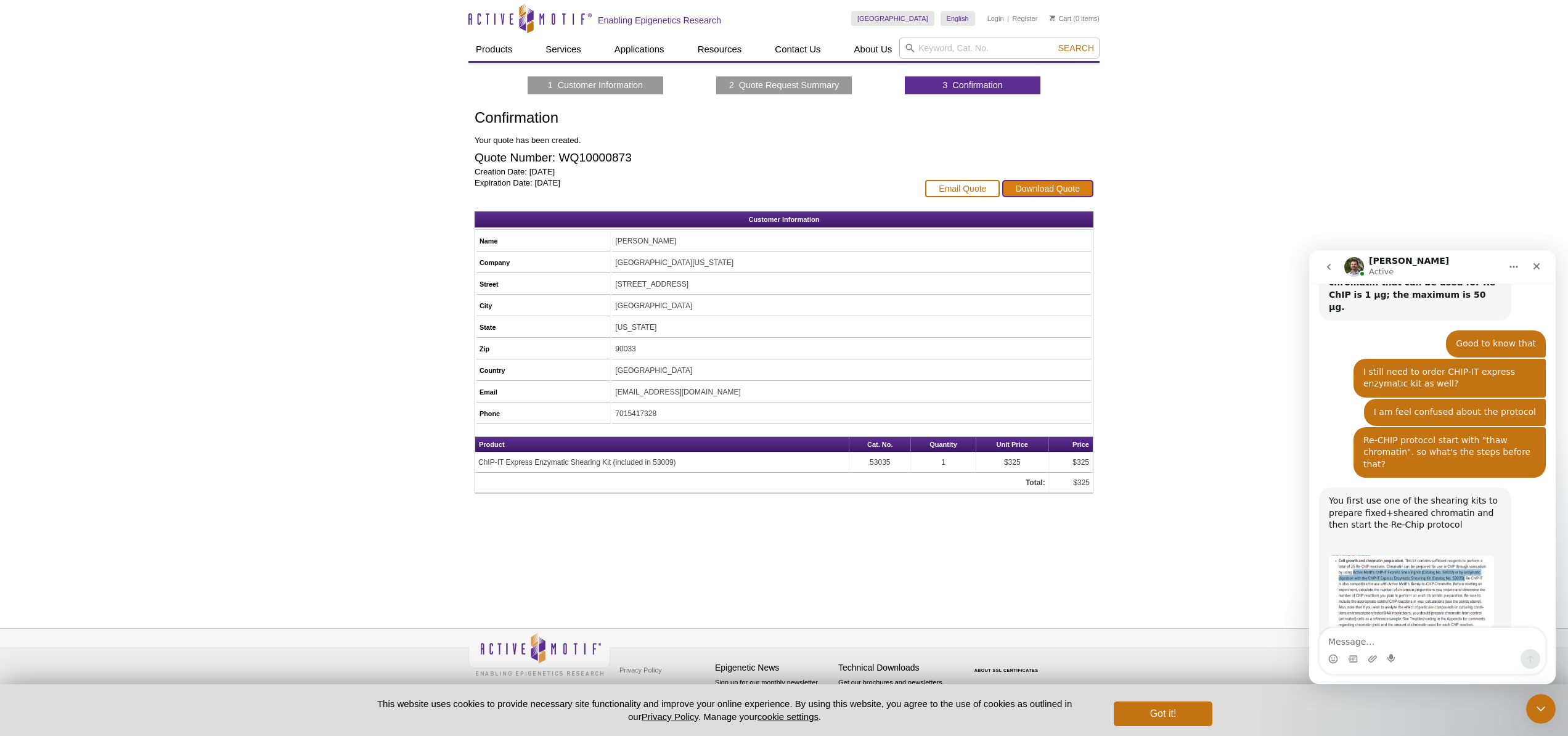
click at [1036, 190] on link "Download Quote" at bounding box center [1047, 189] width 91 height 17
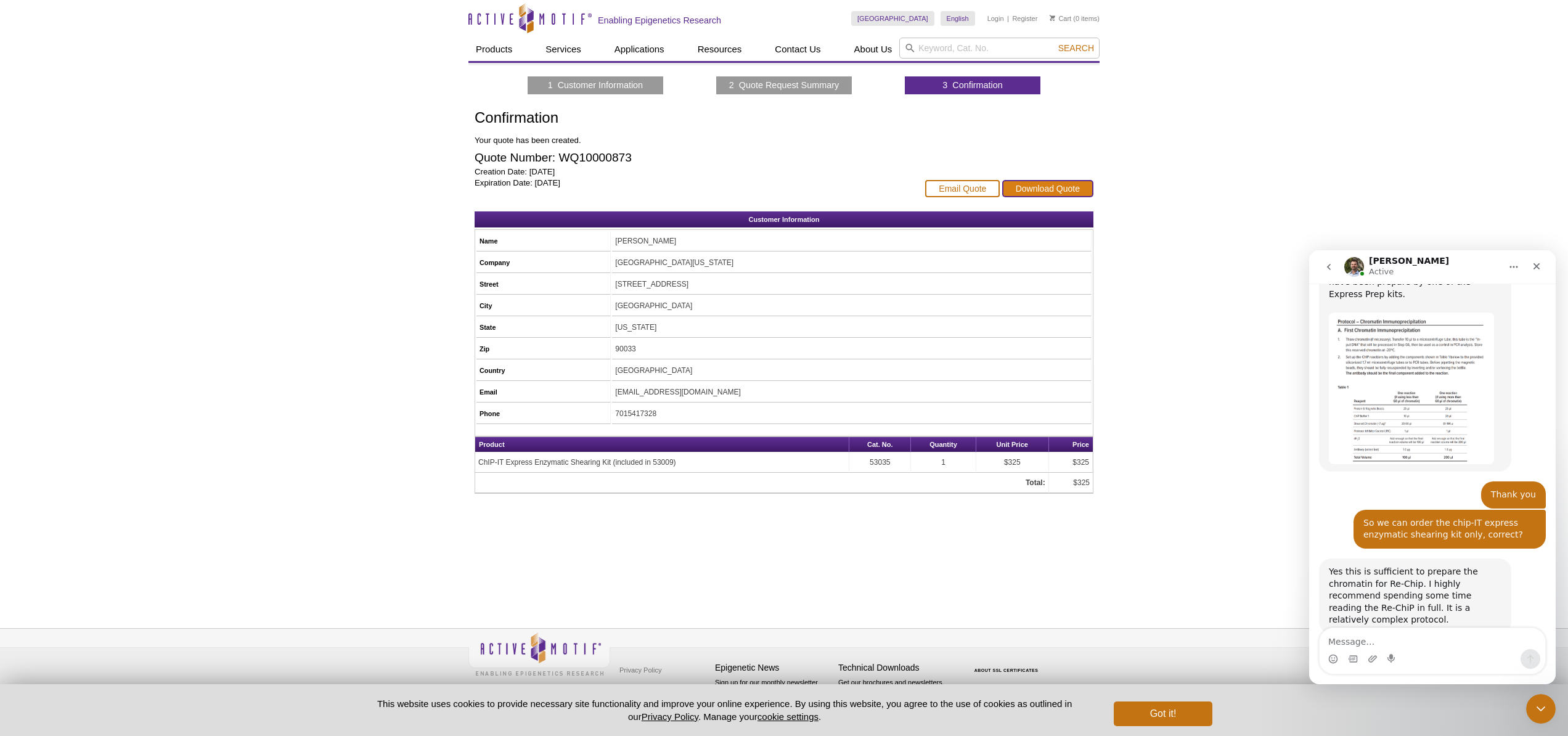
scroll to position [1295, 0]
